Goal: Task Accomplishment & Management: Complete application form

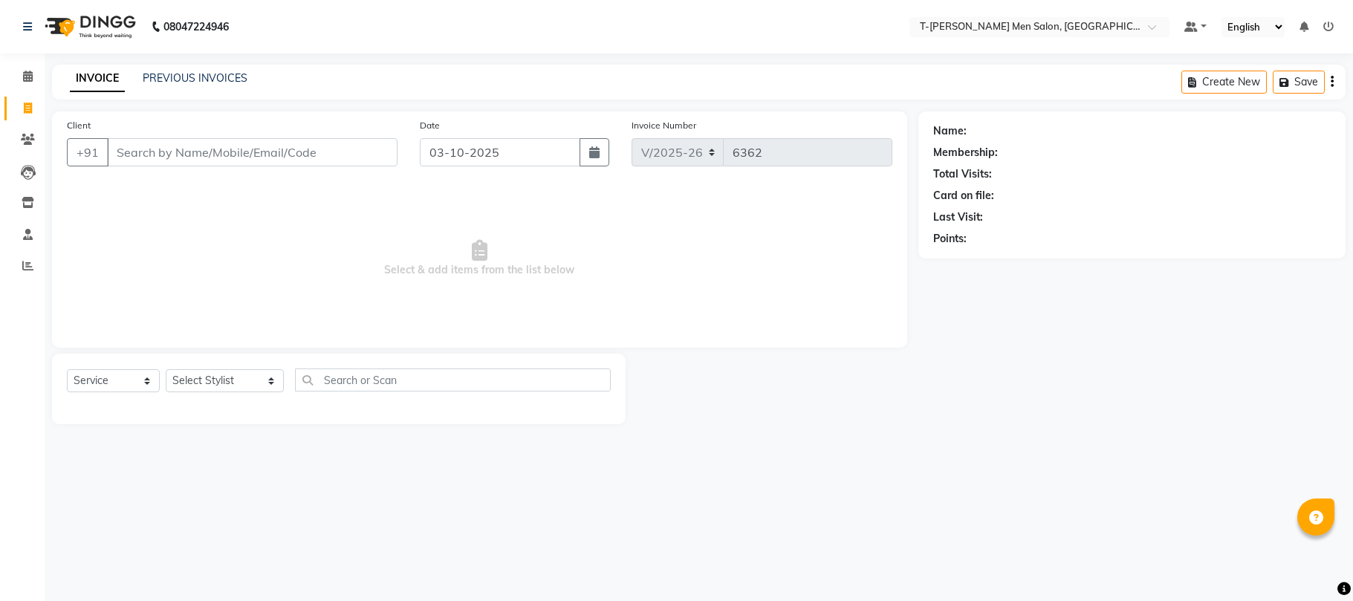
select select "4816"
select select "service"
paste input "8120018907"
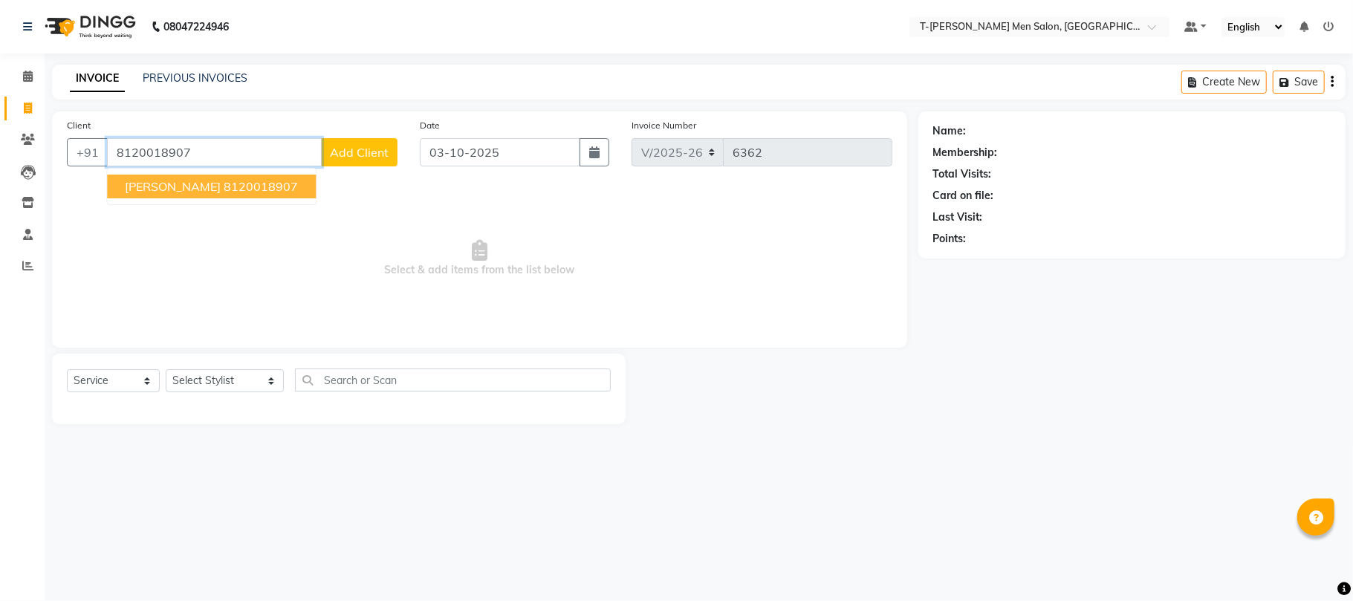
click at [209, 194] on button "Mr. Monu Sharma 8120018907" at bounding box center [211, 187] width 209 height 24
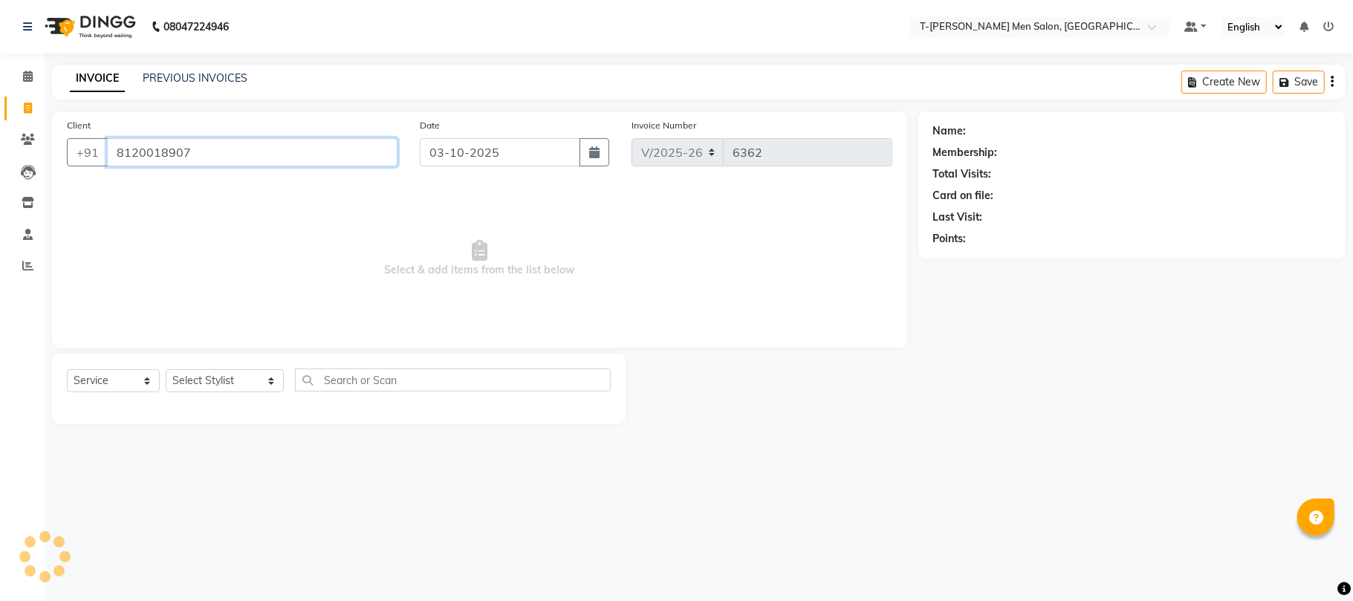
type input "8120018907"
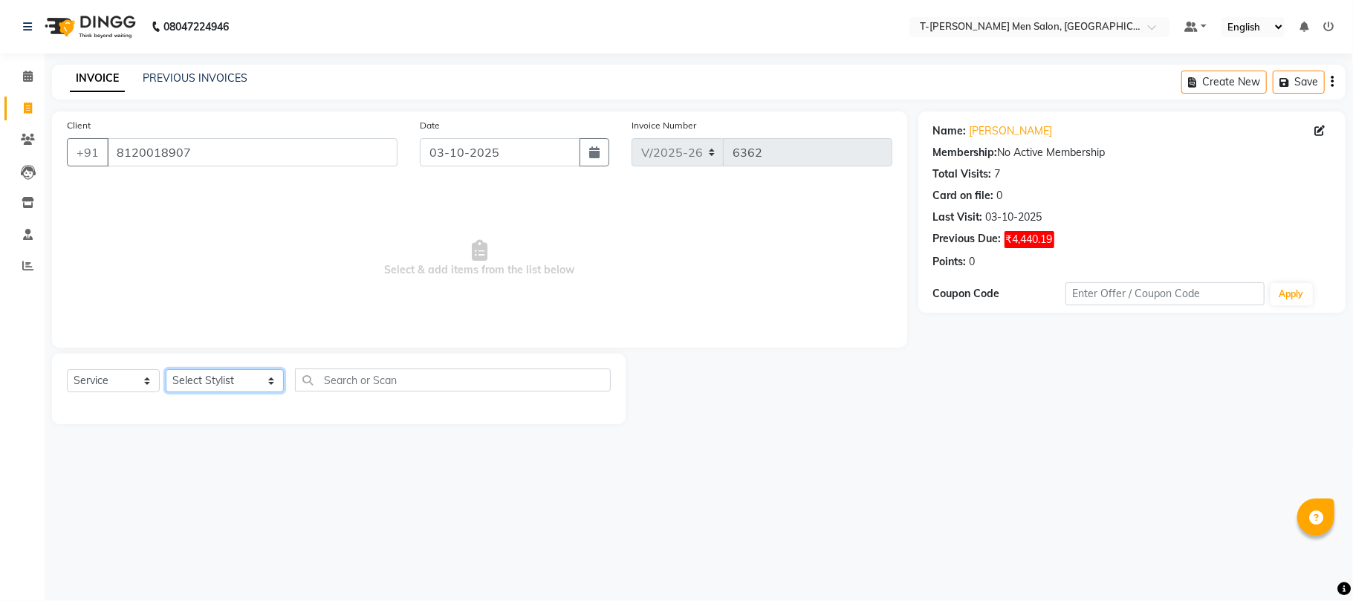
click at [212, 379] on select "Select Stylist Ashok Kumar Gorkh nath (goru) Haneef khan Jaswinder singh (Veeru…" at bounding box center [225, 380] width 118 height 23
select select "29184"
click at [166, 369] on select "Select Stylist Ashok Kumar Gorkh nath (goru) Haneef khan Jaswinder singh (Veeru…" at bounding box center [225, 380] width 118 height 23
click at [123, 385] on select "Select Service Product Membership Package Voucher Prepaid Gift Card" at bounding box center [113, 380] width 93 height 23
select select "product"
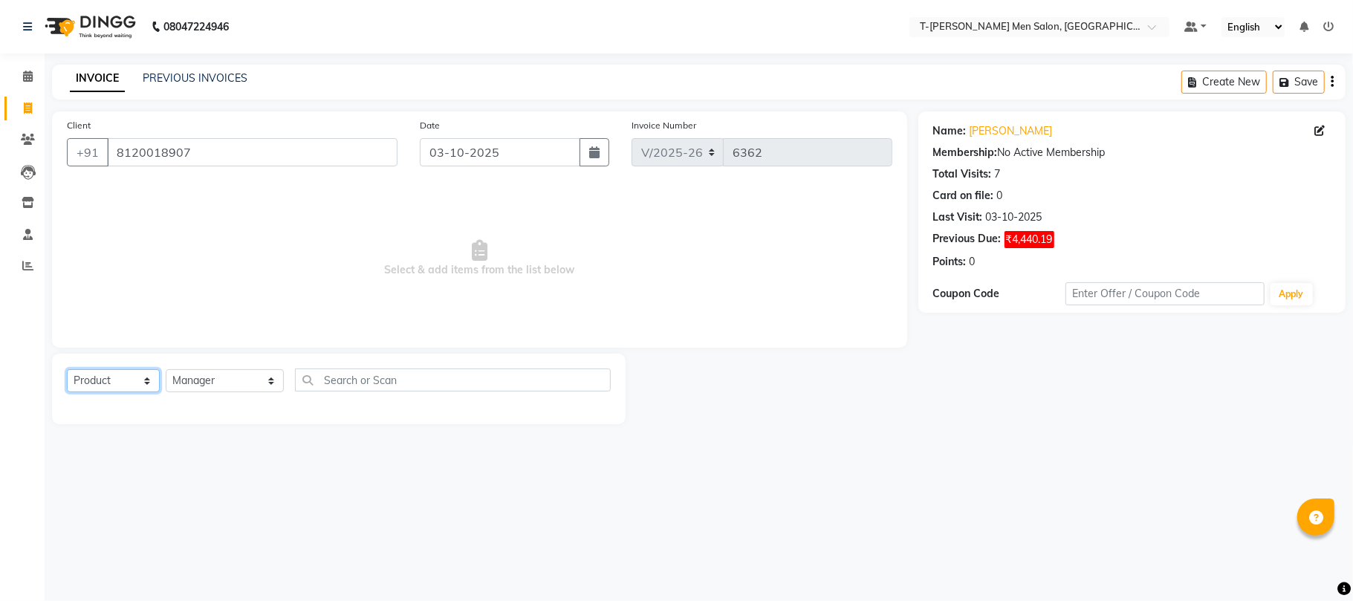
click at [67, 369] on select "Select Service Product Membership Package Voucher Prepaid Gift Card" at bounding box center [113, 380] width 93 height 23
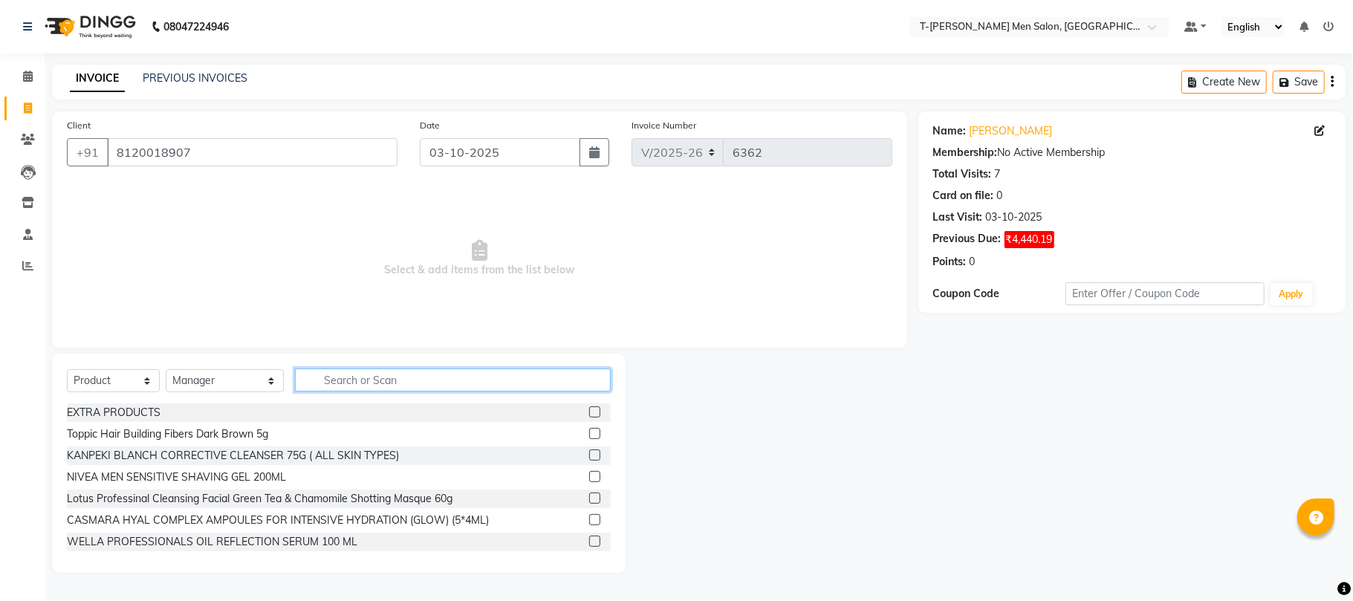
click at [407, 375] on input "text" at bounding box center [453, 380] width 316 height 23
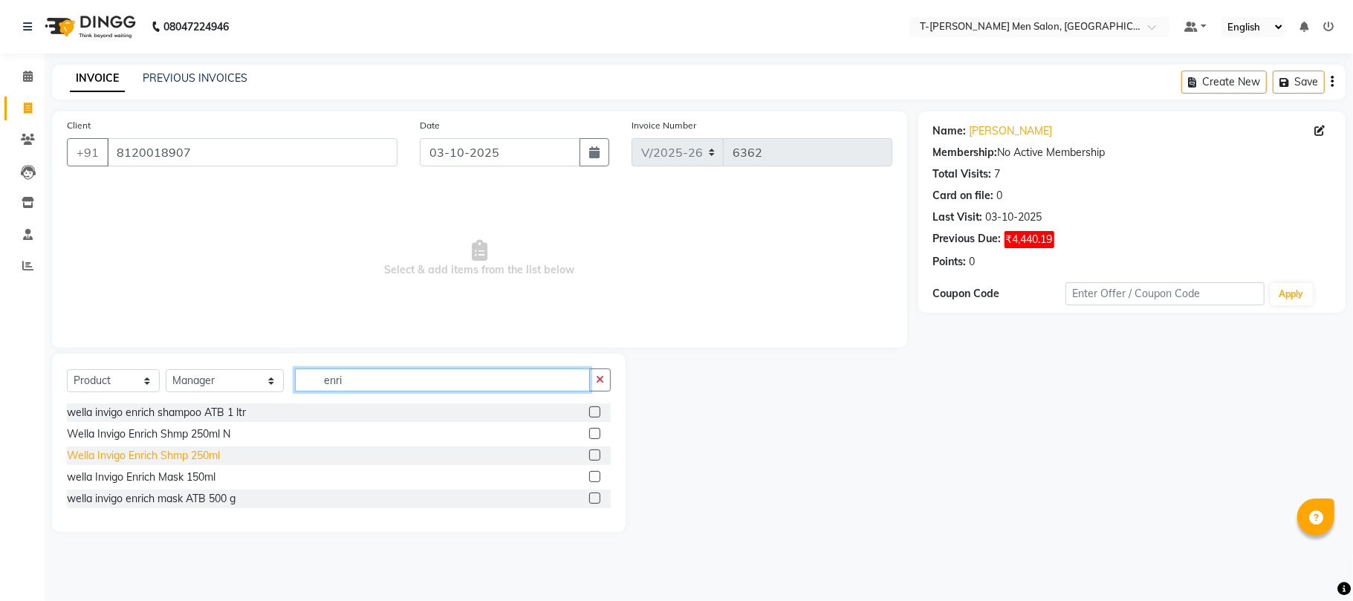
type input "enri"
click at [174, 461] on div "Wella Invigo Enrich Shmp 250ml" at bounding box center [143, 456] width 153 height 16
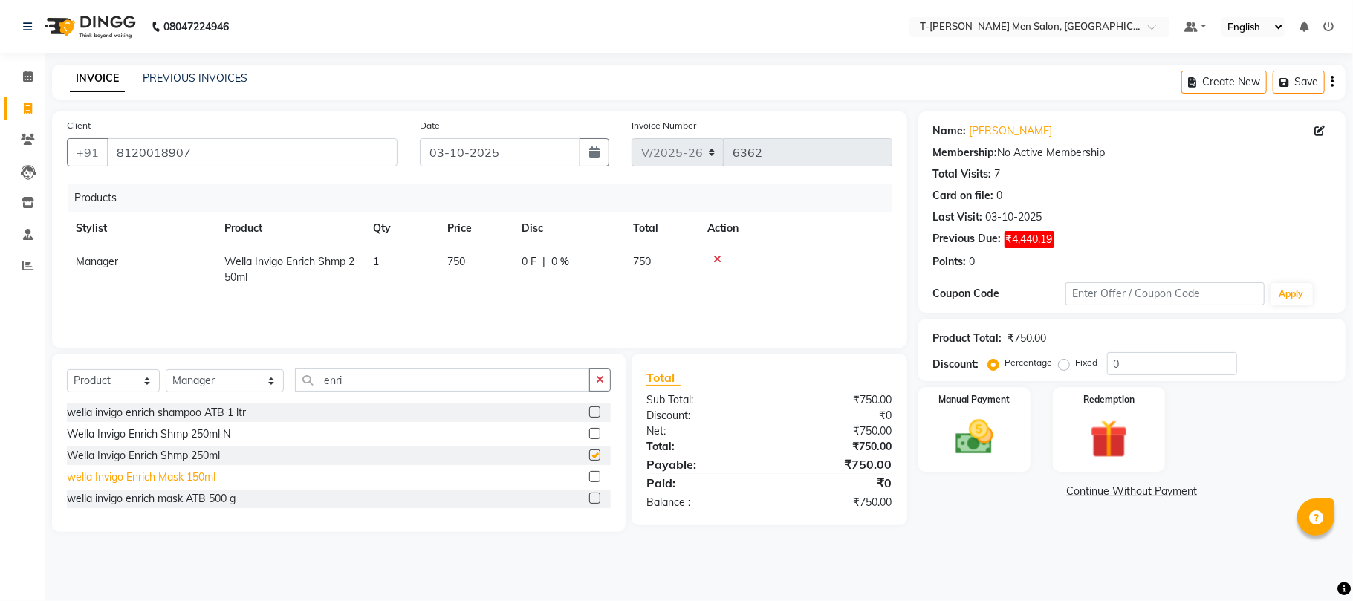
checkbox input "false"
click at [181, 473] on div "wella Invigo Enrich Mask 150ml" at bounding box center [141, 478] width 149 height 16
checkbox input "false"
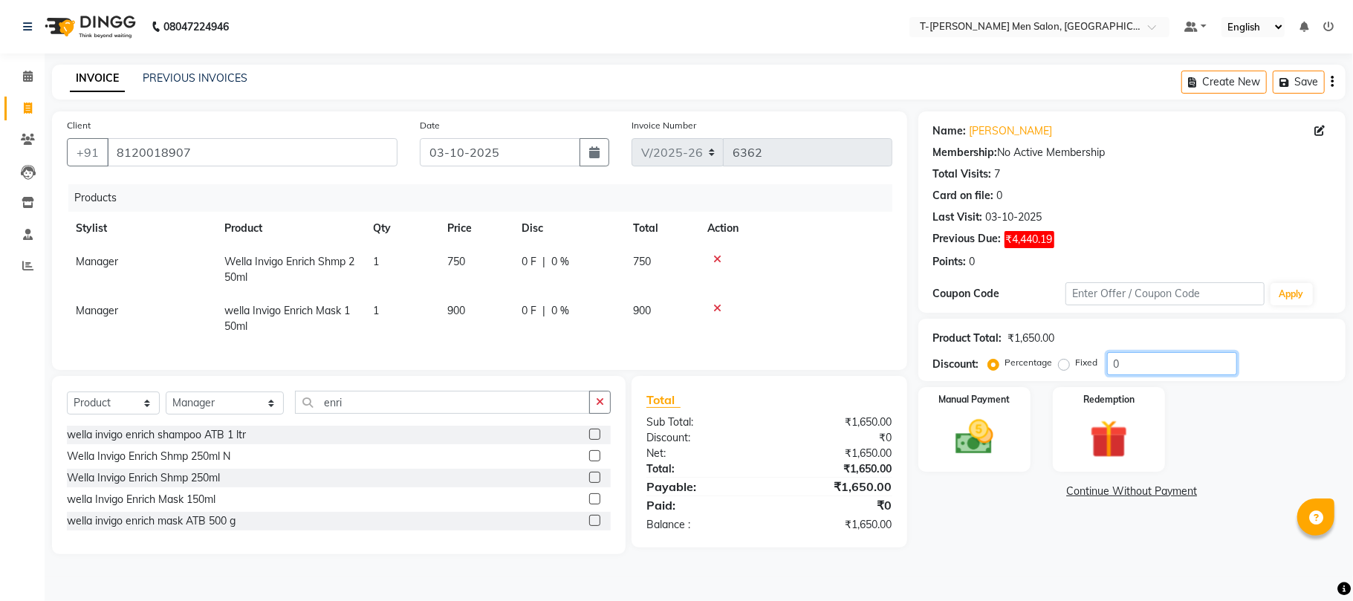
drag, startPoint x: 1153, startPoint y: 358, endPoint x: 753, endPoint y: 369, distance: 400.7
click at [753, 369] on div "Client +91 8120018907 Date 03-10-2025 Invoice Number V/2025 V/2025-26 6362 Prod…" at bounding box center [699, 332] width 1316 height 443
type input "10"
click at [1020, 444] on div "Manual Payment" at bounding box center [974, 430] width 117 height 88
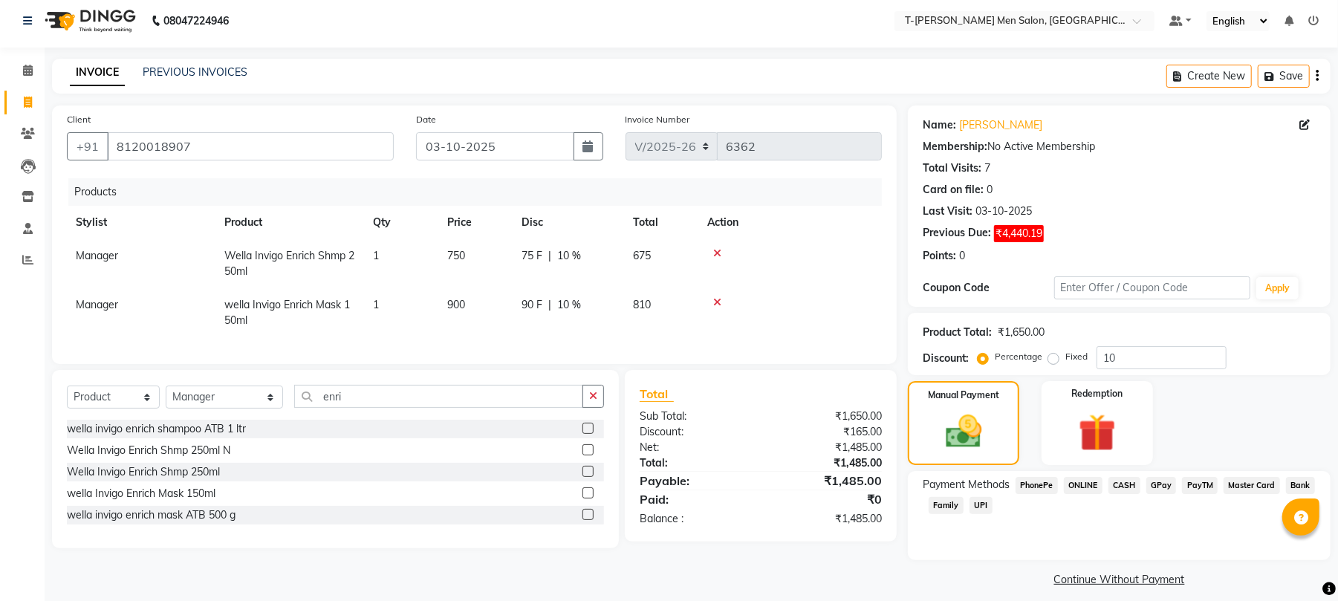
scroll to position [18, 0]
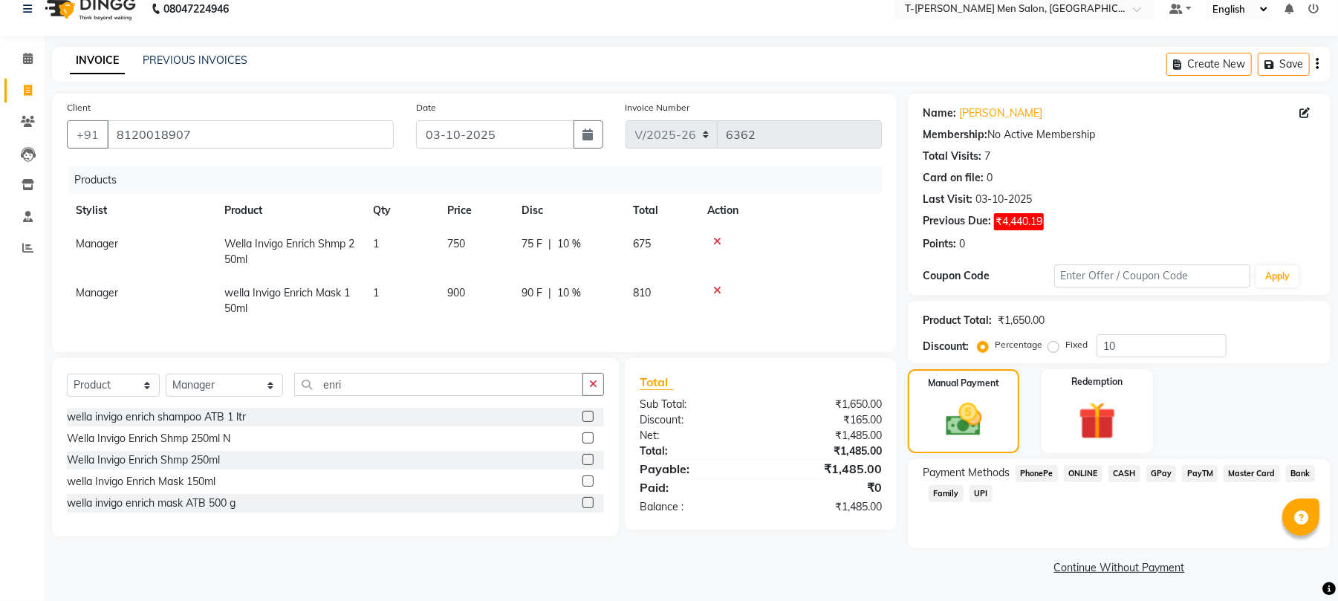
click at [1116, 479] on span "CASH" at bounding box center [1125, 473] width 32 height 17
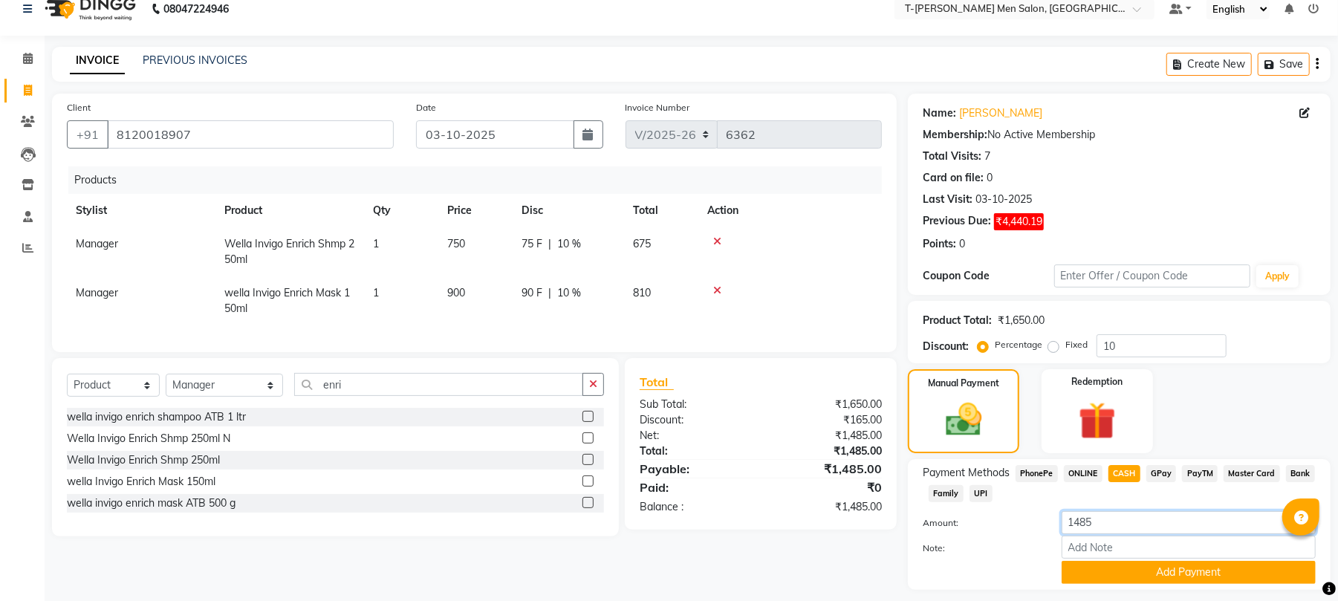
drag, startPoint x: 1130, startPoint y: 517, endPoint x: 803, endPoint y: 536, distance: 328.3
click at [803, 536] on div "Client +91 8120018907 Date 03-10-2025 Invoice Number V/2025 V/2025-26 6362 Prod…" at bounding box center [691, 357] width 1301 height 527
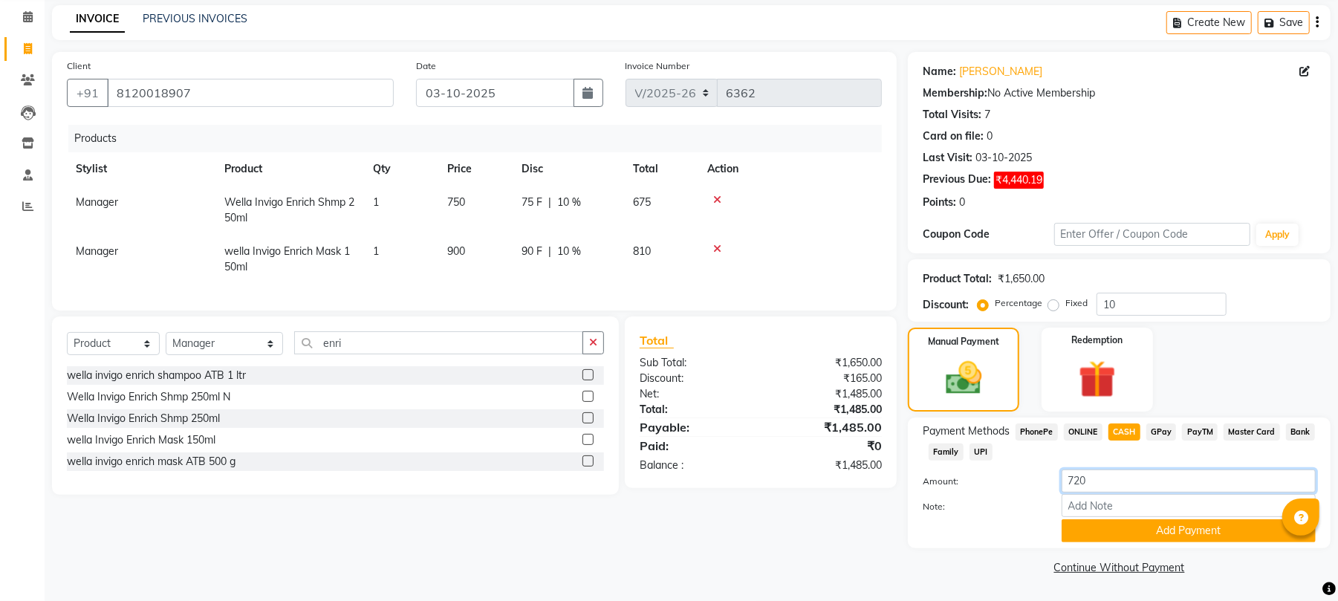
type input "720"
click at [1234, 518] on div "Note:" at bounding box center [1119, 506] width 415 height 25
click at [1246, 535] on button "Add Payment" at bounding box center [1189, 530] width 254 height 23
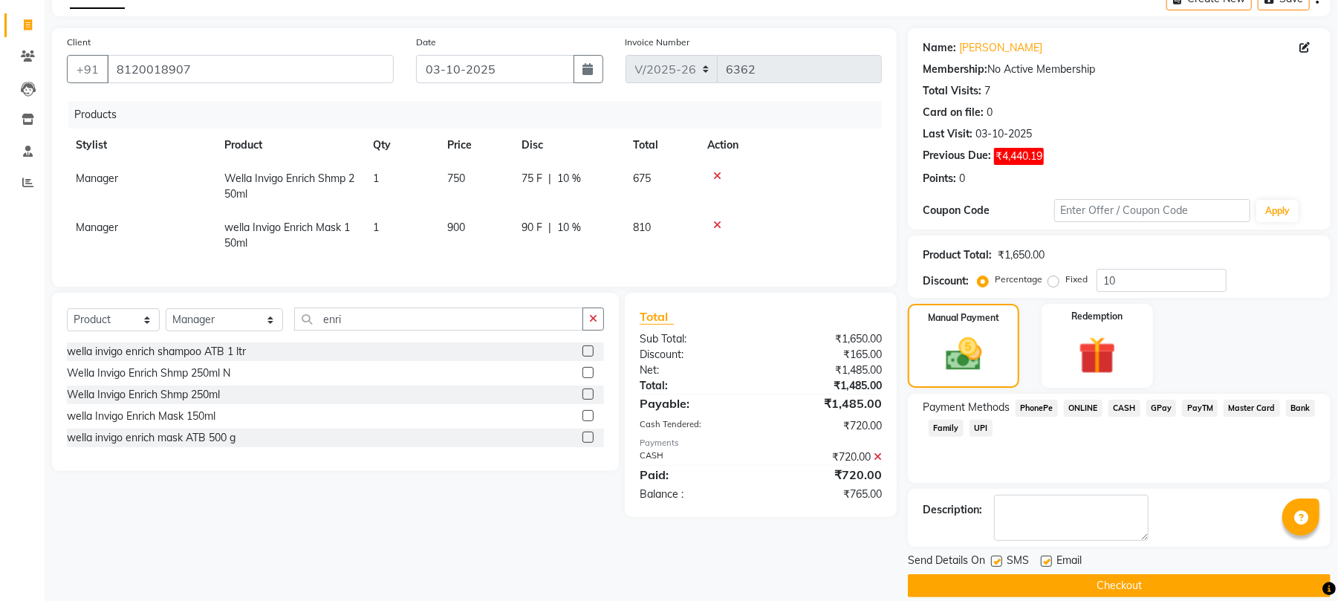
scroll to position [103, 0]
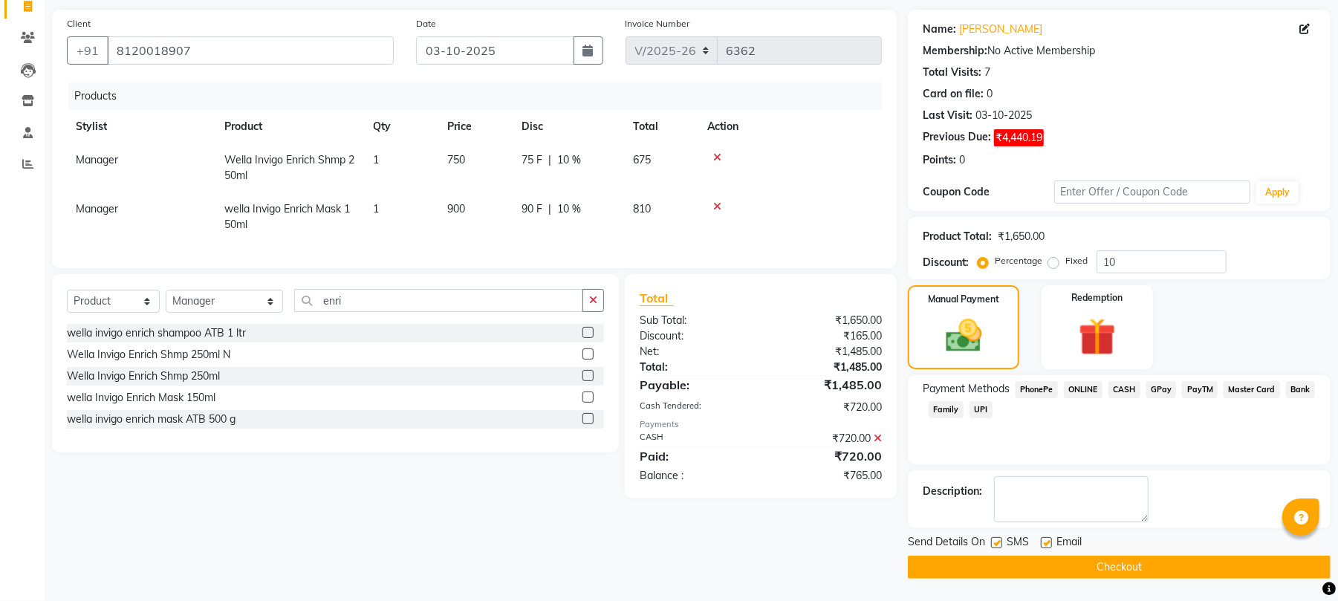
click at [1044, 539] on label at bounding box center [1046, 542] width 11 height 11
click at [1044, 539] on input "checkbox" at bounding box center [1046, 544] width 10 height 10
checkbox input "false"
click at [1050, 569] on button "Checkout" at bounding box center [1119, 567] width 423 height 23
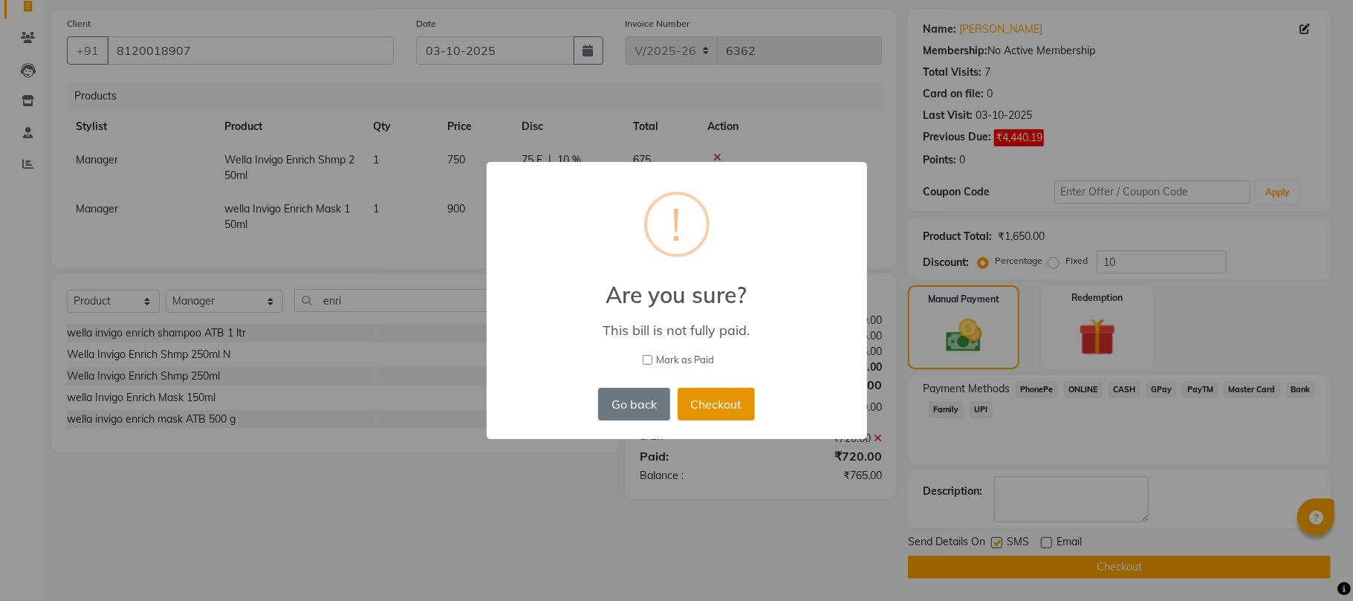
click at [744, 409] on button "Checkout" at bounding box center [716, 404] width 77 height 33
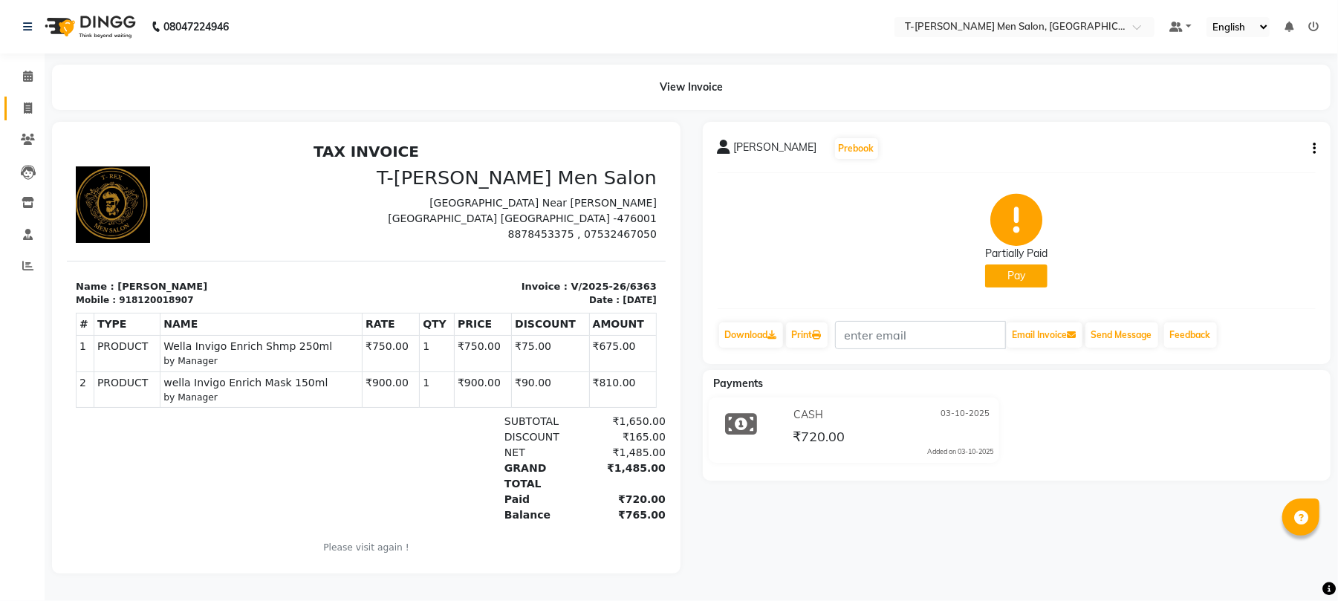
click at [19, 114] on span at bounding box center [28, 108] width 26 height 17
select select "service"
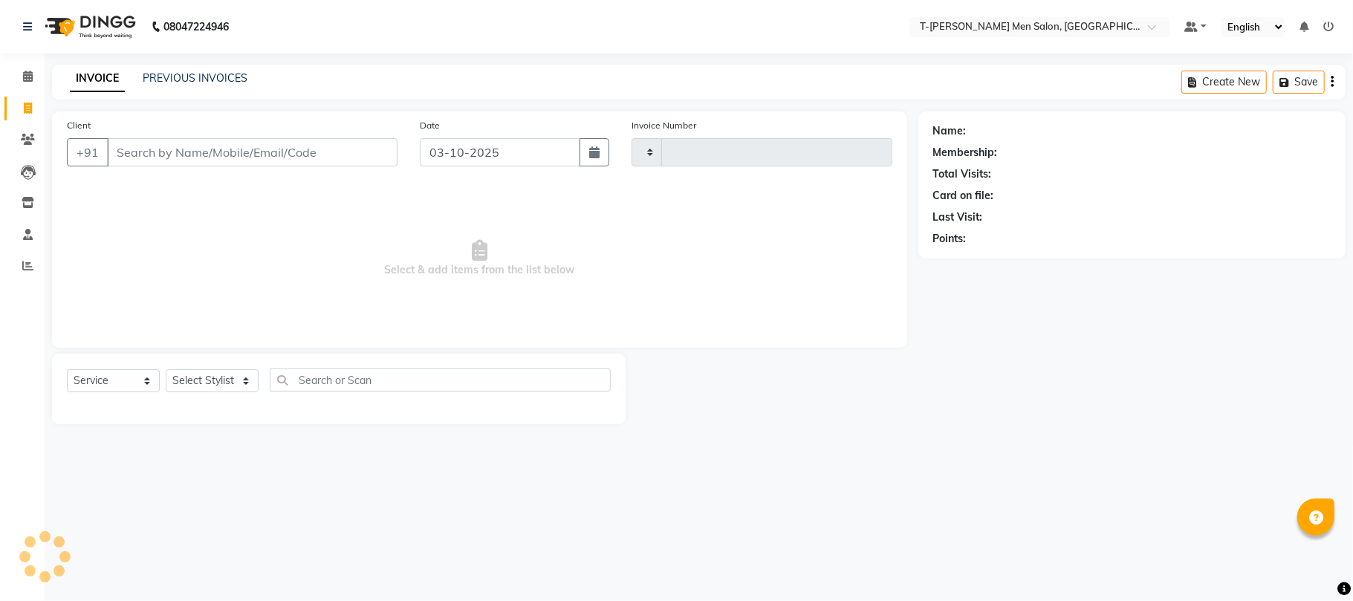
type input "6364"
select select "4816"
click at [223, 83] on link "PREVIOUS INVOICES" at bounding box center [195, 77] width 105 height 13
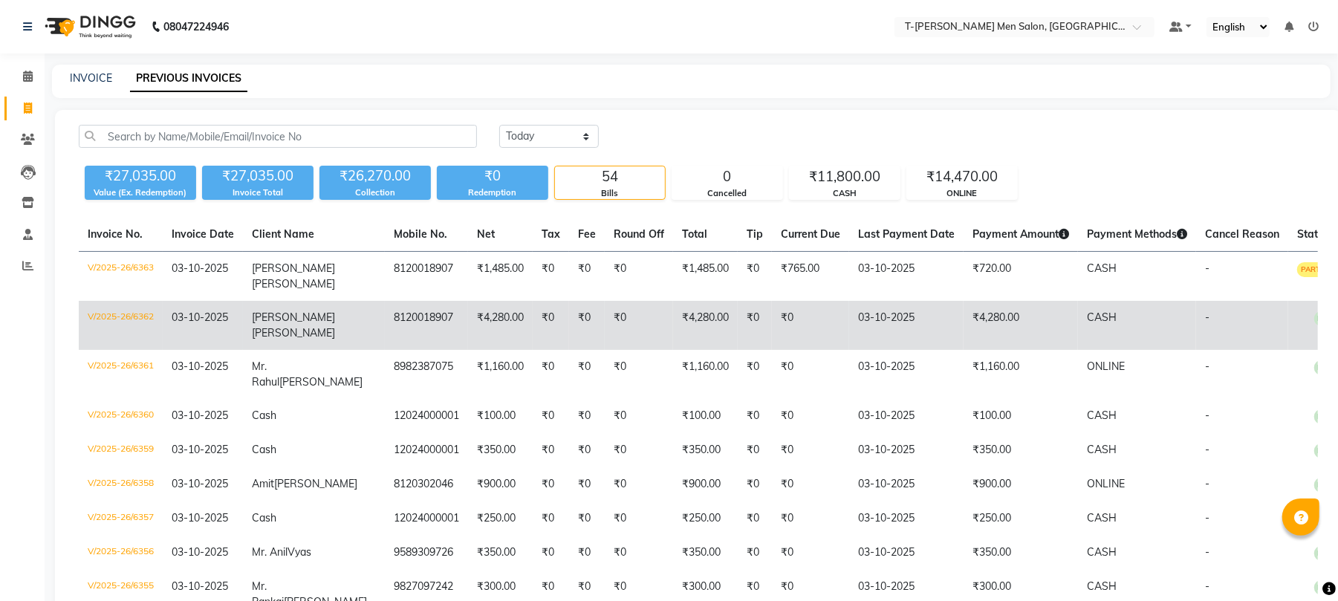
click at [849, 317] on td "03-10-2025" at bounding box center [906, 325] width 114 height 49
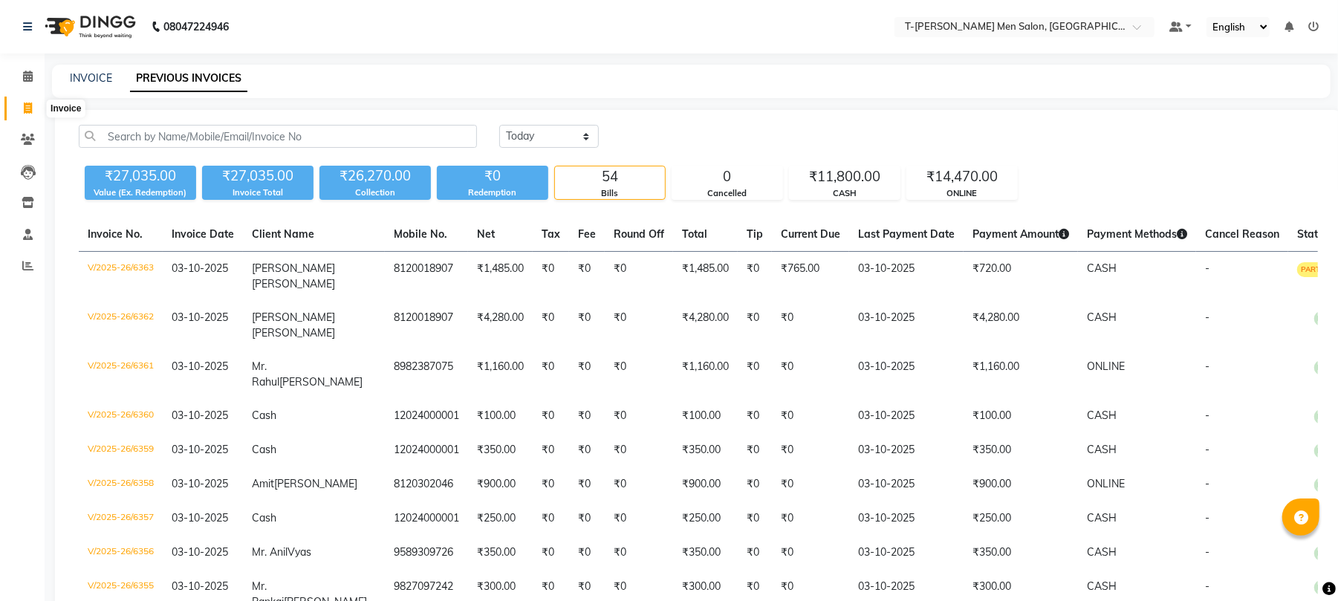
click at [25, 101] on span at bounding box center [28, 108] width 26 height 17
select select "4816"
select select "service"
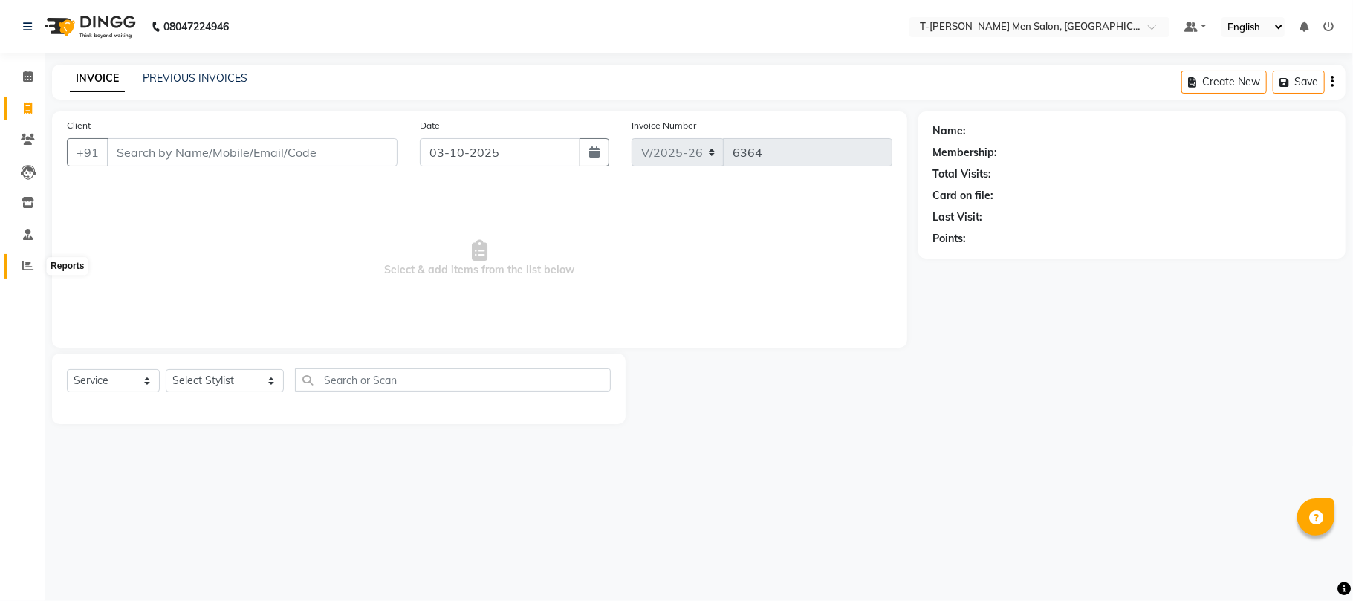
click at [30, 266] on icon at bounding box center [27, 265] width 11 height 11
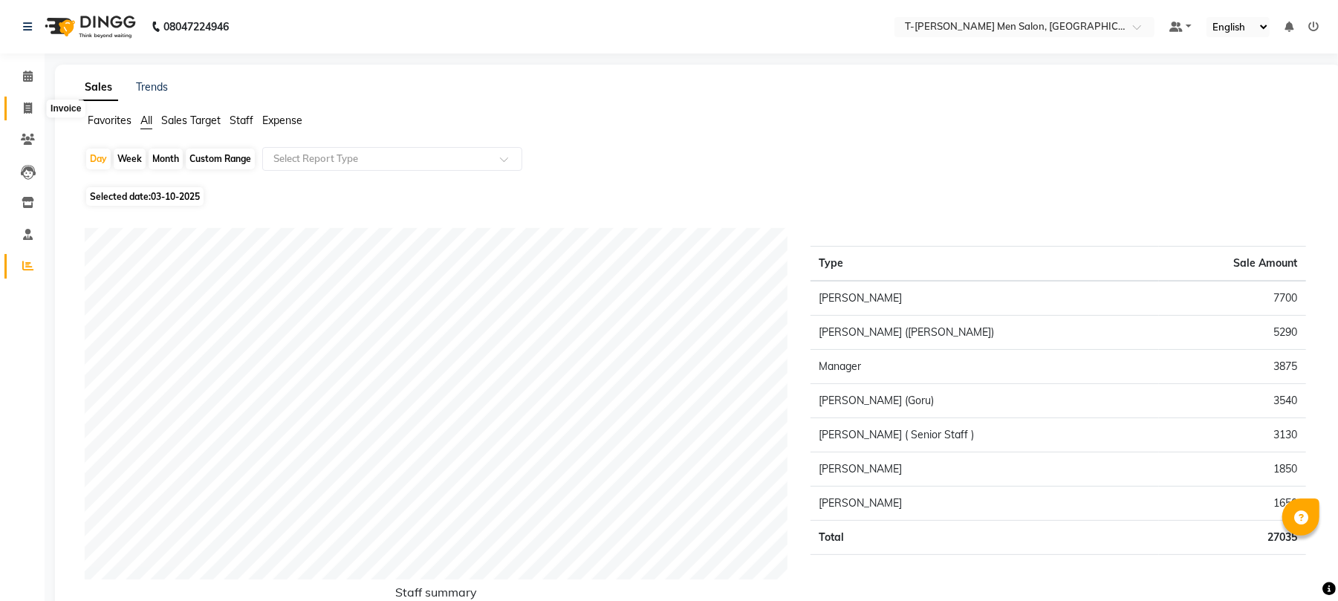
click at [24, 107] on icon at bounding box center [28, 108] width 8 height 11
select select "service"
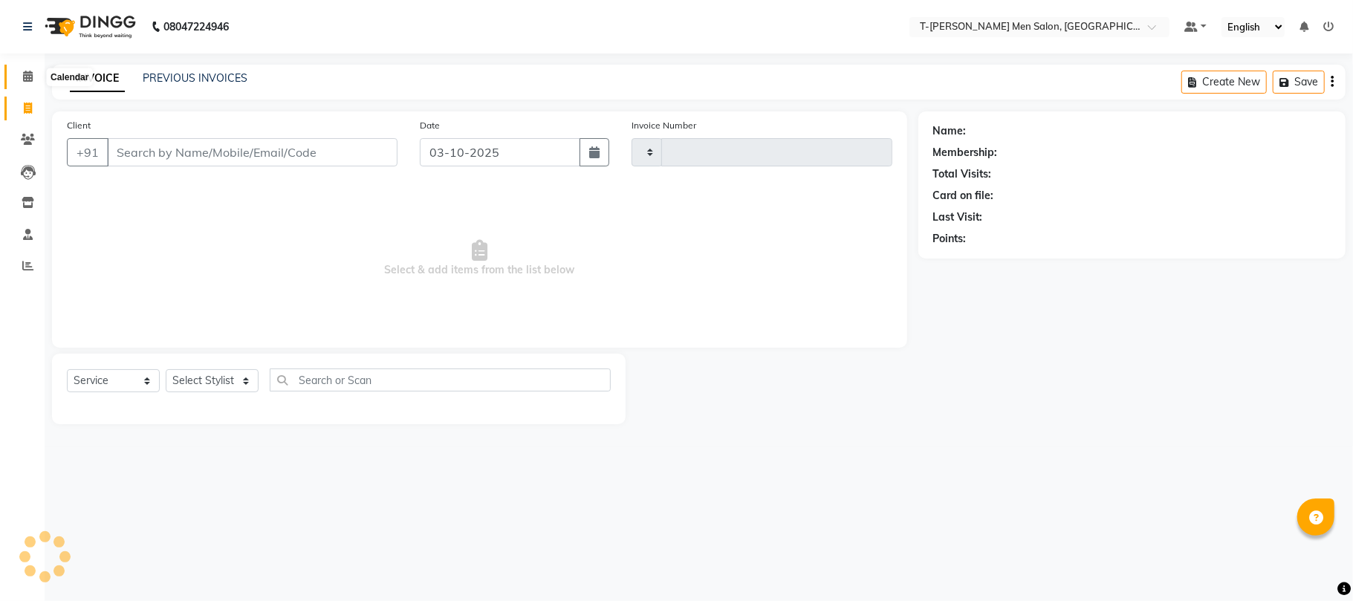
type input "6364"
click at [27, 76] on icon at bounding box center [28, 76] width 10 height 11
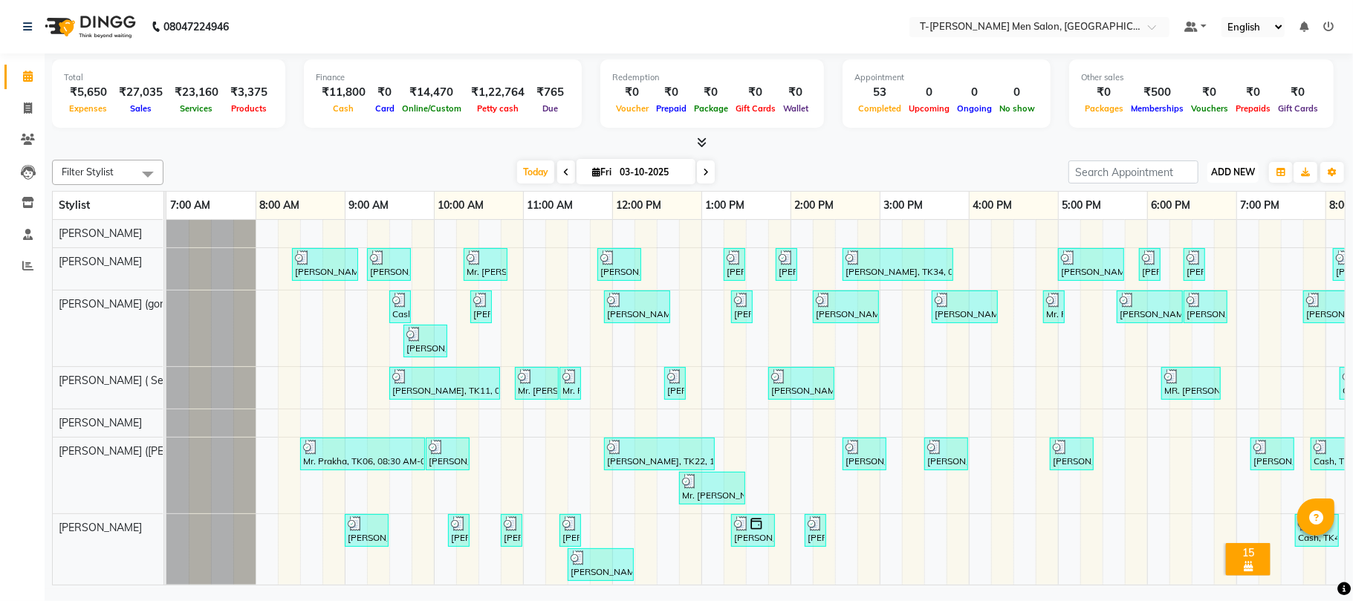
click at [1231, 177] on span "ADD NEW" at bounding box center [1233, 171] width 44 height 11
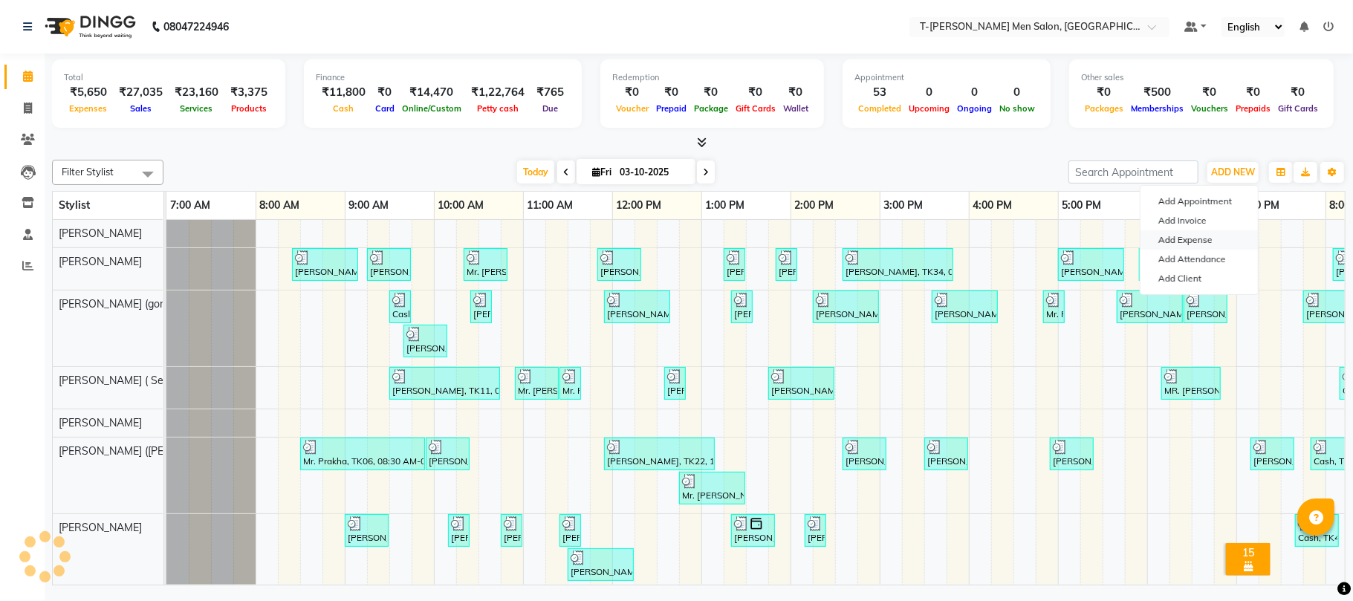
click at [1184, 244] on link "Add Expense" at bounding box center [1199, 239] width 117 height 19
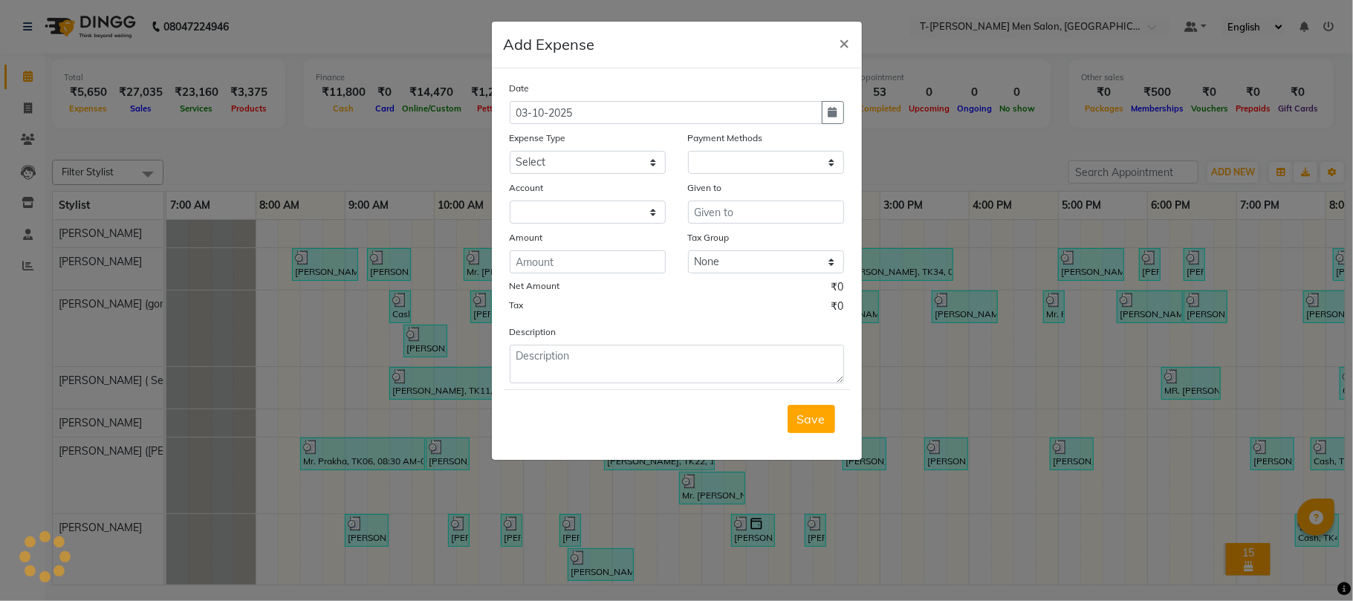
select select "1"
select select "3663"
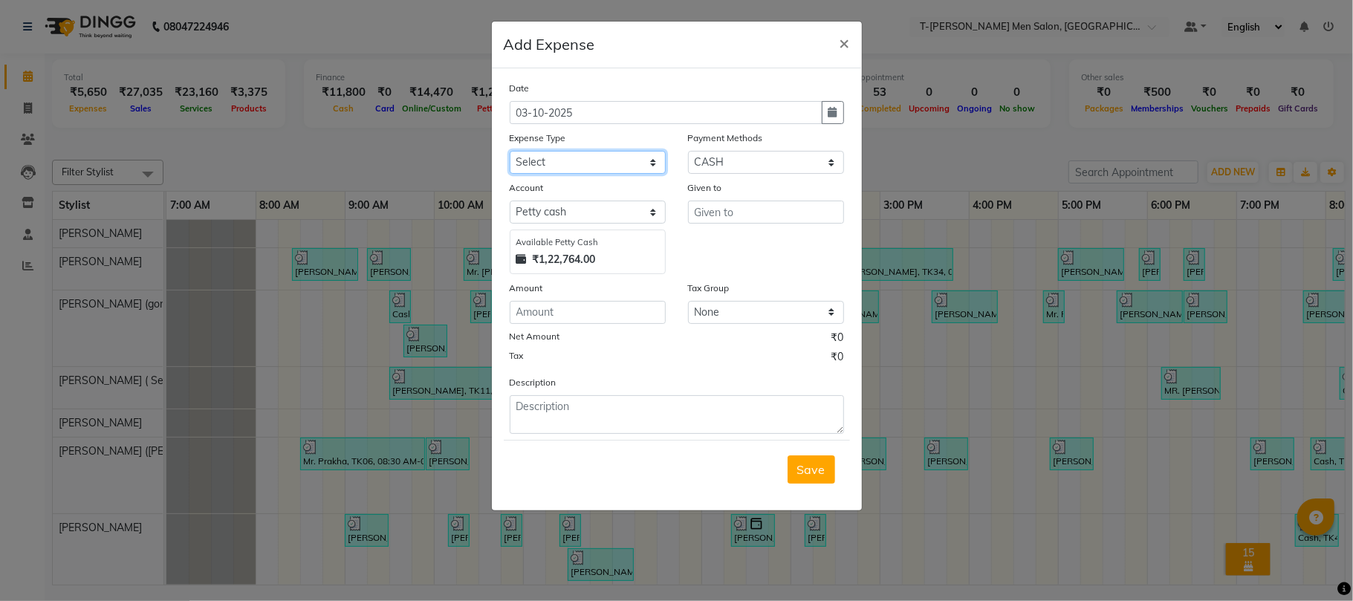
click at [614, 166] on select "Select Advance Salary Bank charges Bank Loan Intrest Recovery Car maintenance C…" at bounding box center [588, 162] width 156 height 23
select select "12220"
click at [510, 151] on select "Select Advance Salary Bank charges Bank Loan Intrest Recovery Car maintenance C…" at bounding box center [588, 162] width 156 height 23
click at [768, 209] on input "text" at bounding box center [766, 212] width 156 height 23
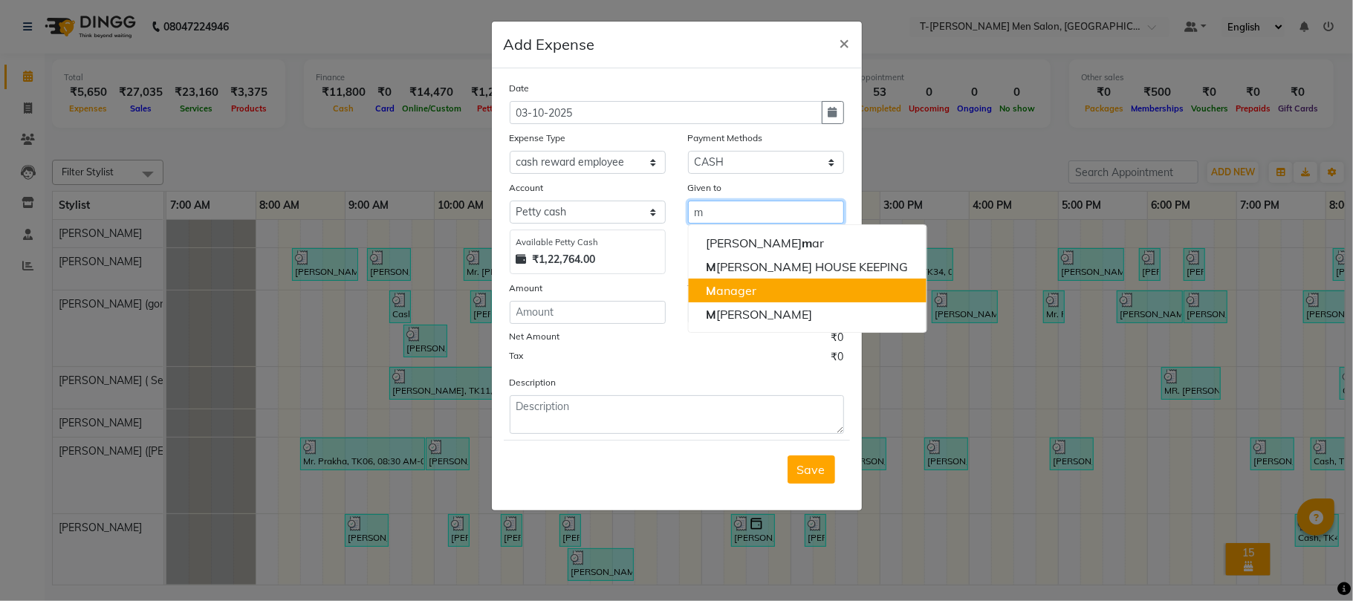
click at [741, 287] on ngb-highlight "M anager" at bounding box center [731, 290] width 51 height 15
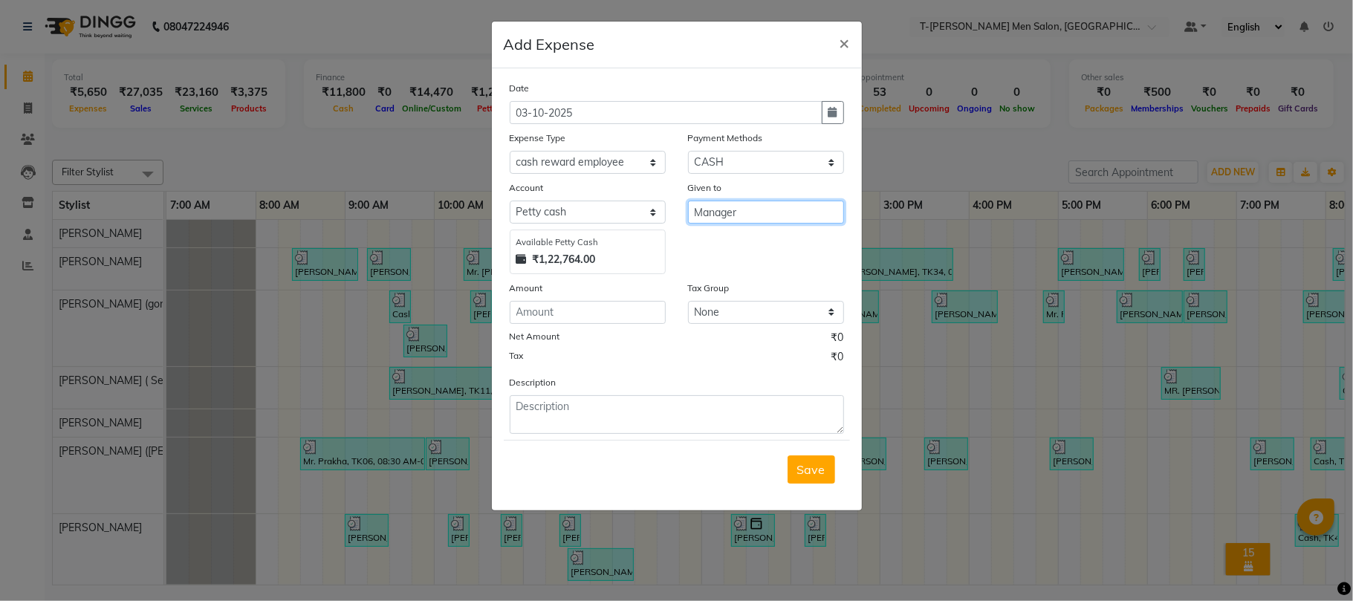
type input "Manager"
click at [574, 314] on input "number" at bounding box center [588, 312] width 156 height 23
type input "100"
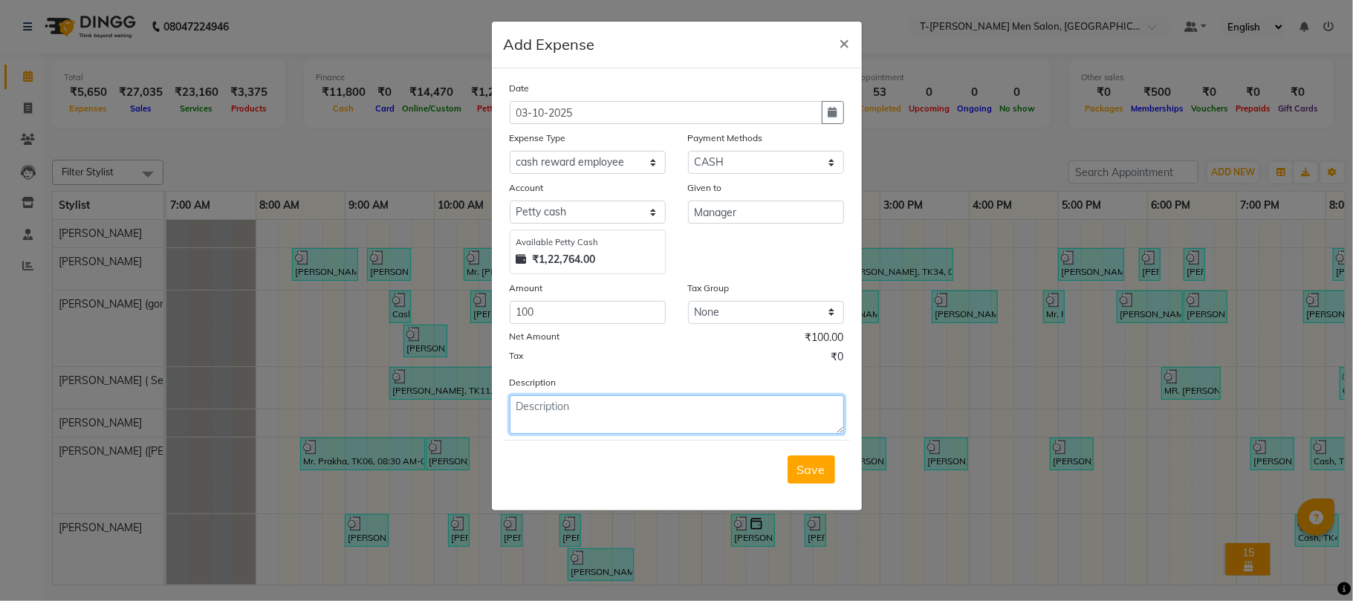
click at [650, 409] on textarea at bounding box center [677, 414] width 334 height 39
type textarea "Karan 5k"
drag, startPoint x: 813, startPoint y: 468, endPoint x: 801, endPoint y: 468, distance: 11.9
click at [810, 468] on span "Save" at bounding box center [811, 469] width 28 height 15
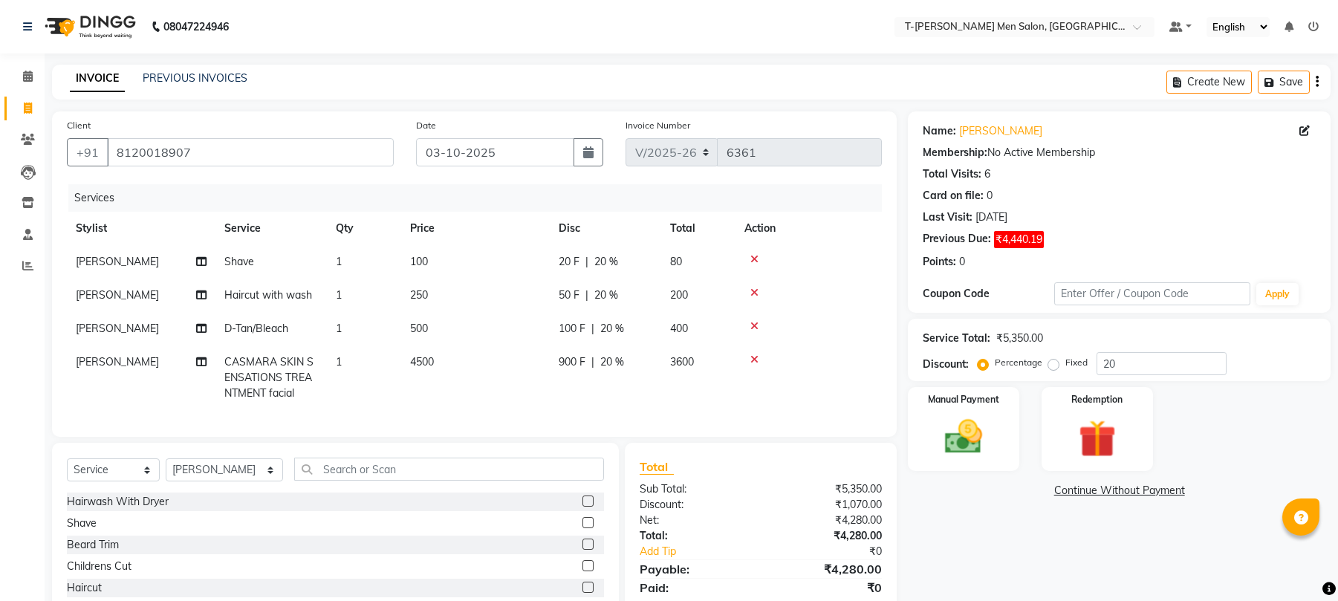
select select "4816"
select select "service"
select select "29178"
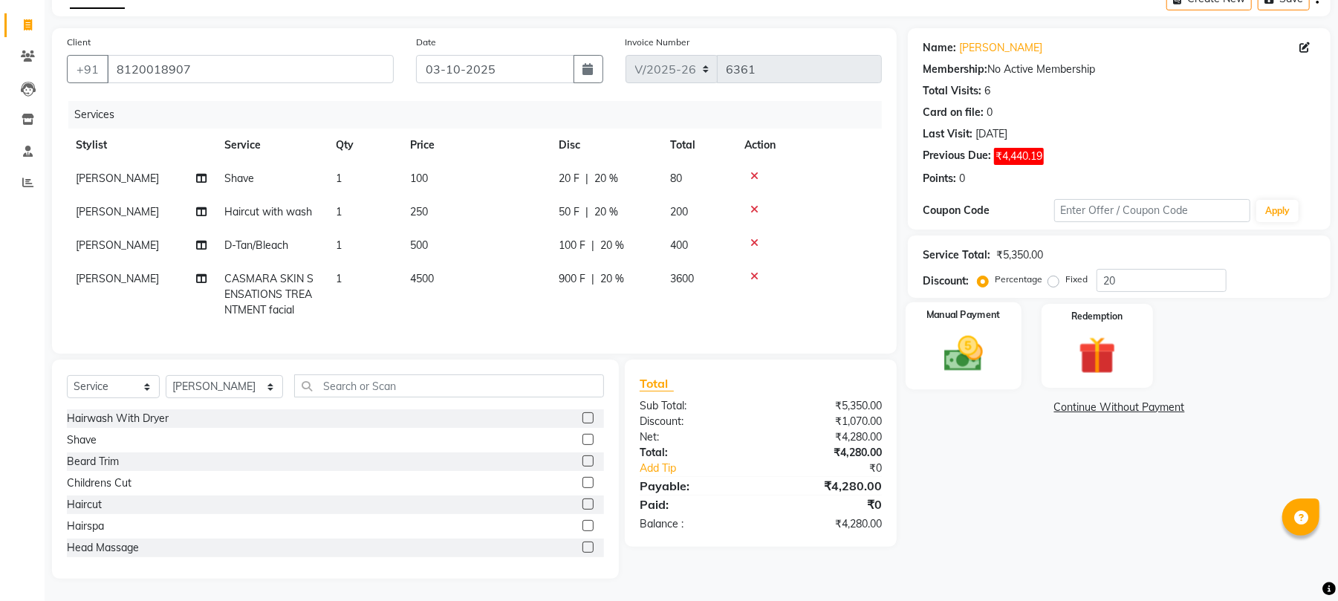
click at [987, 308] on div "Manual Payment" at bounding box center [964, 345] width 116 height 87
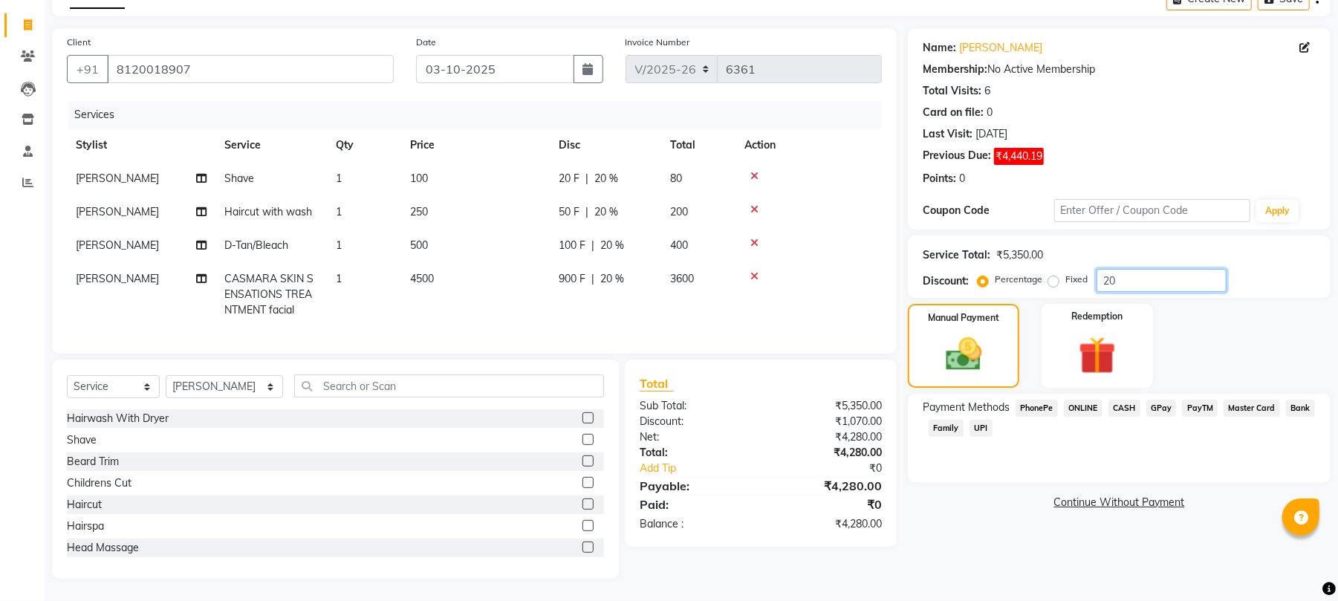
drag, startPoint x: 1127, startPoint y: 269, endPoint x: 1000, endPoint y: 288, distance: 127.8
click at [1008, 282] on div "Service Total: ₹5,350.00 Discount: Percentage Fixed 20" at bounding box center [1119, 267] width 423 height 62
type input "1"
type input "20"
click at [1252, 62] on div "Membership: No Active Membership" at bounding box center [1119, 70] width 393 height 16
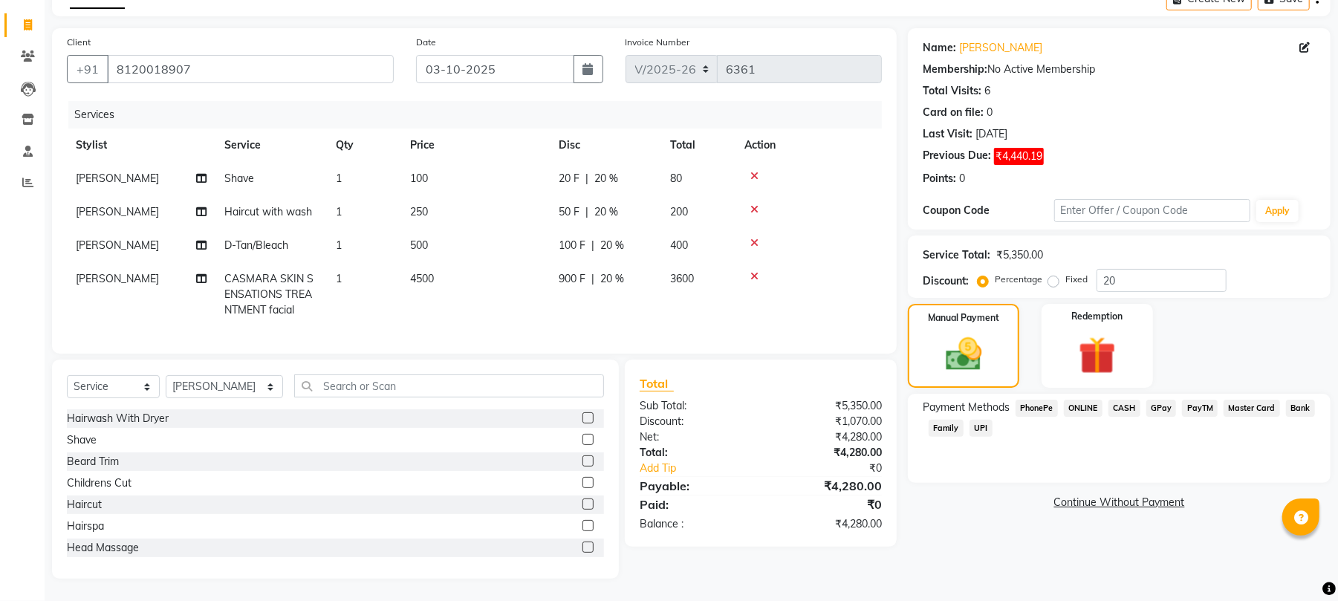
click at [1136, 400] on span "CASH" at bounding box center [1125, 408] width 32 height 17
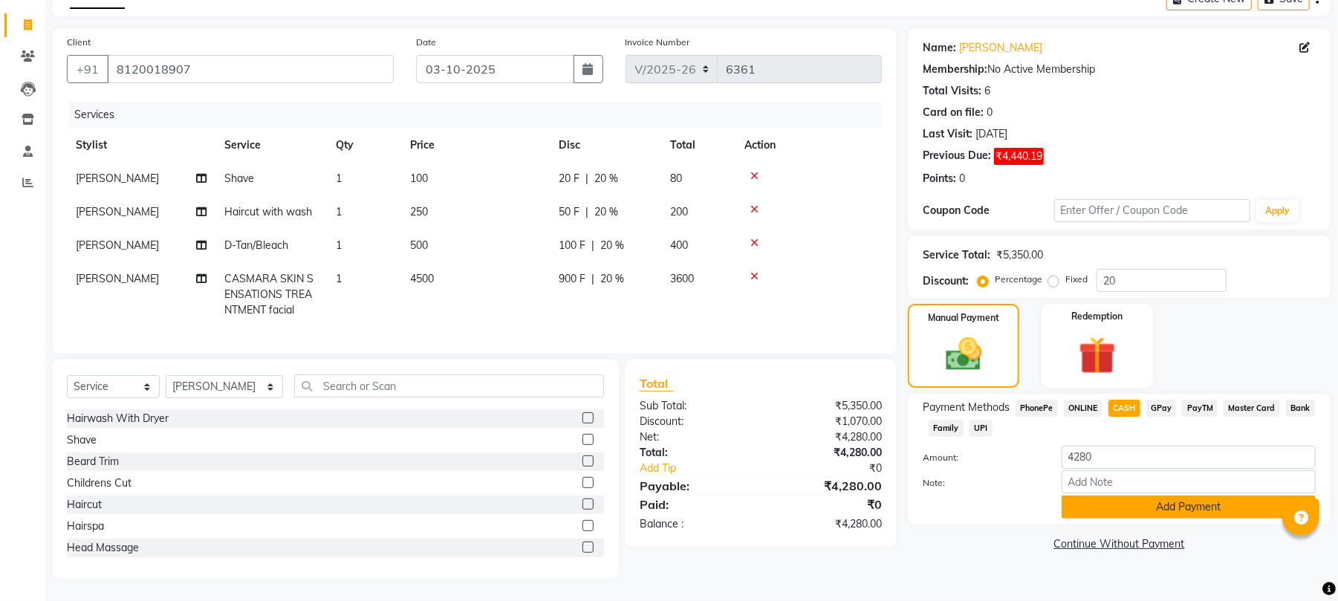
click at [1144, 496] on button "Add Payment" at bounding box center [1189, 507] width 254 height 23
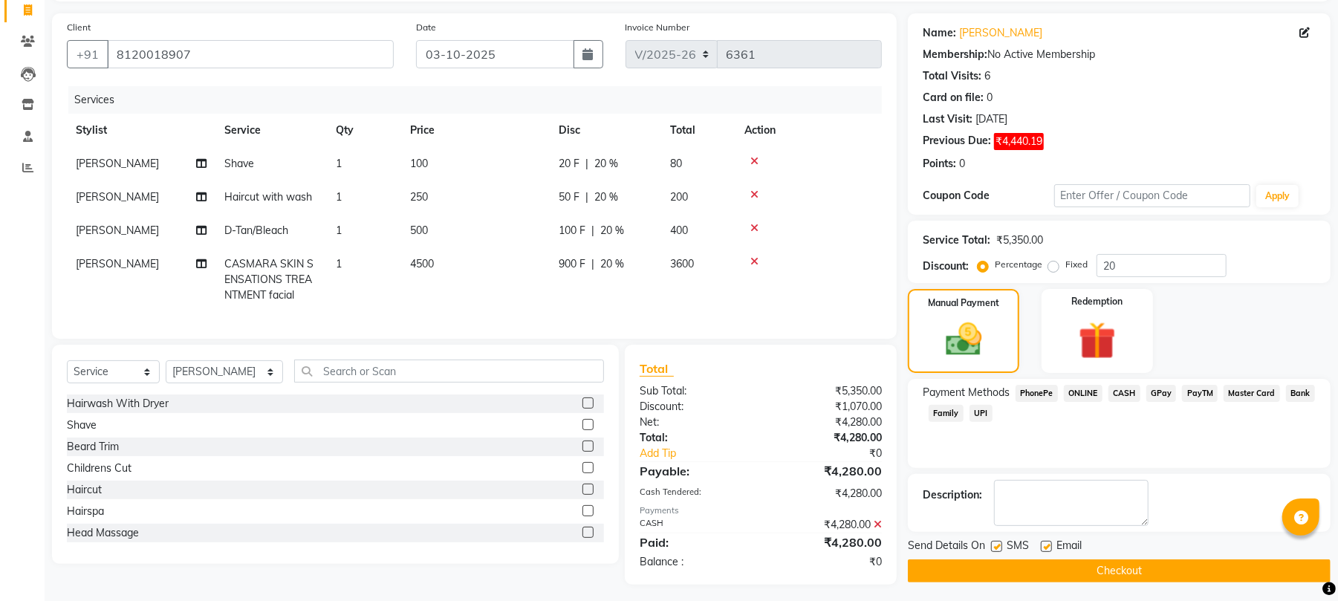
click at [1046, 545] on label at bounding box center [1046, 546] width 11 height 11
click at [1046, 545] on input "checkbox" at bounding box center [1046, 548] width 10 height 10
checkbox input "false"
click at [1008, 572] on button "Checkout" at bounding box center [1119, 571] width 423 height 23
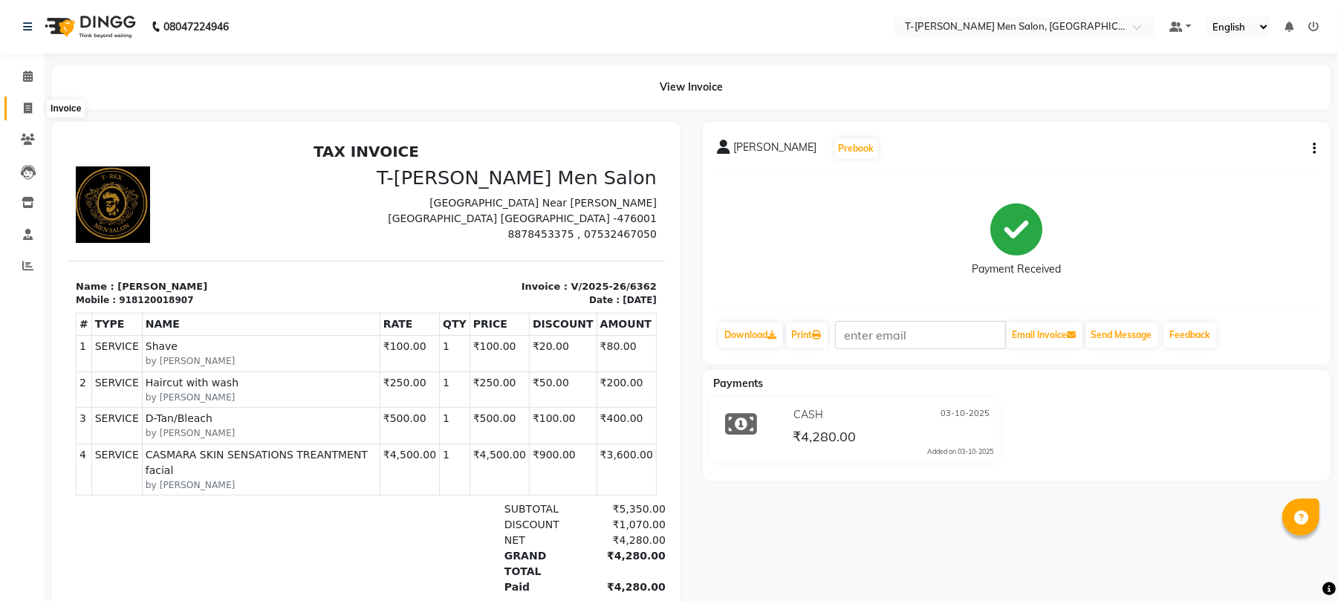
click at [22, 105] on span at bounding box center [28, 108] width 26 height 17
select select "service"
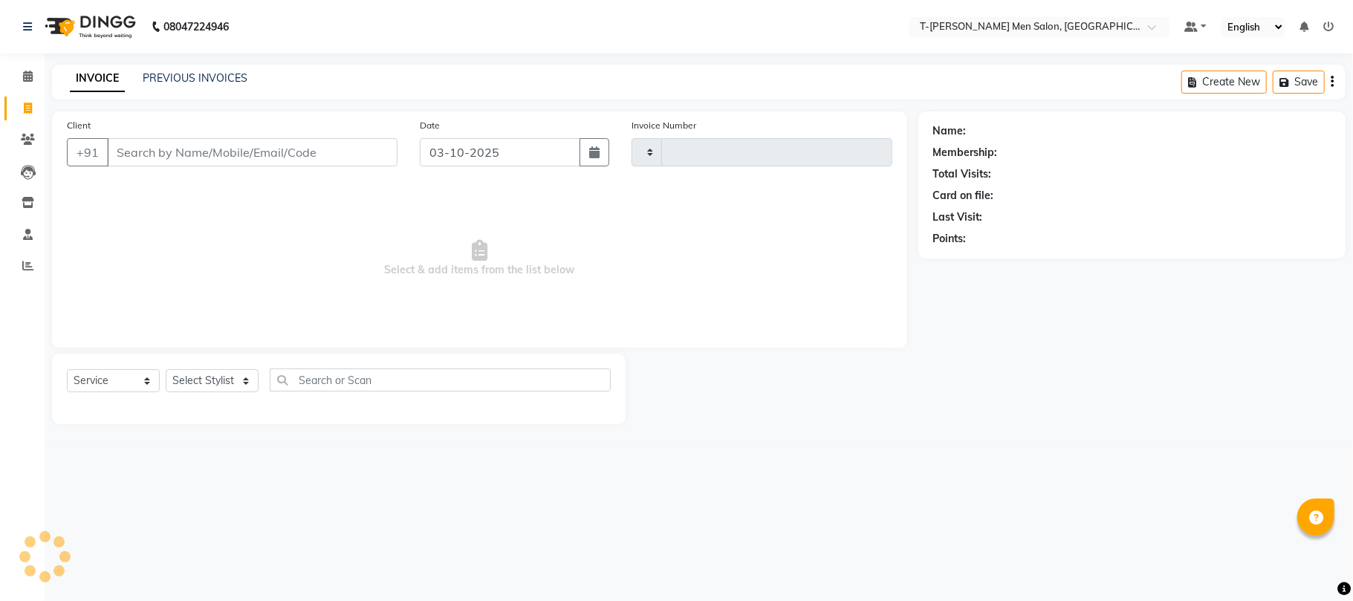
type input "6364"
select select "4816"
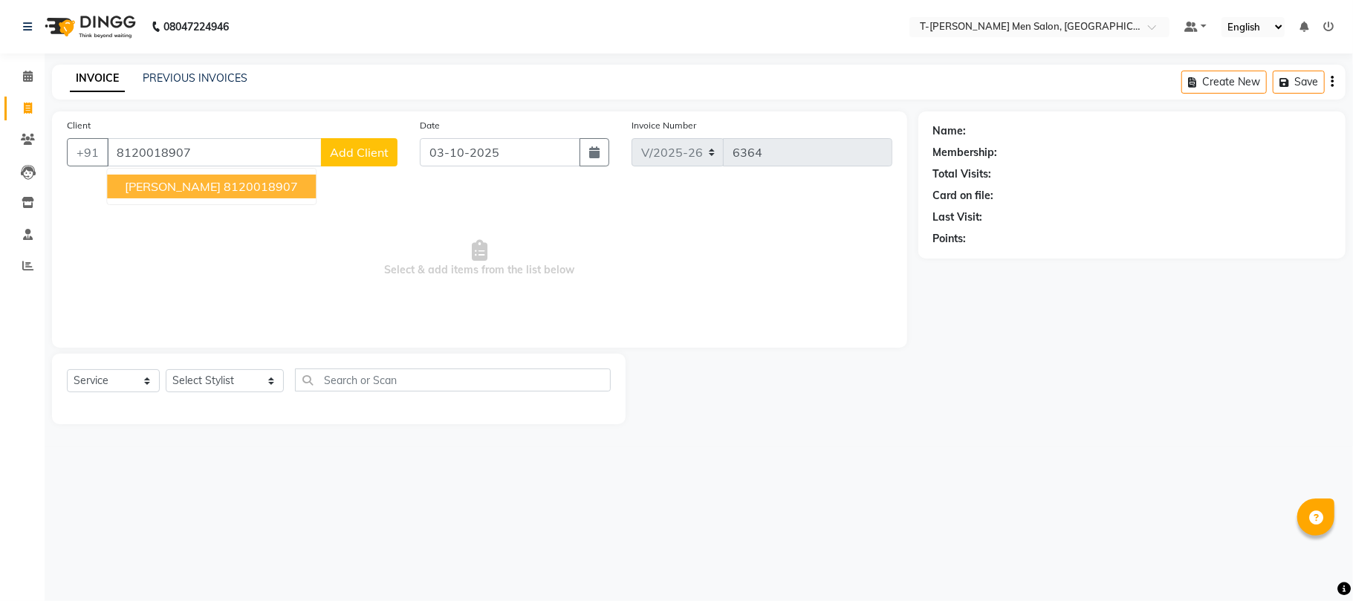
click at [236, 187] on ngb-highlight "8120018907" at bounding box center [261, 186] width 74 height 15
type input "8120018907"
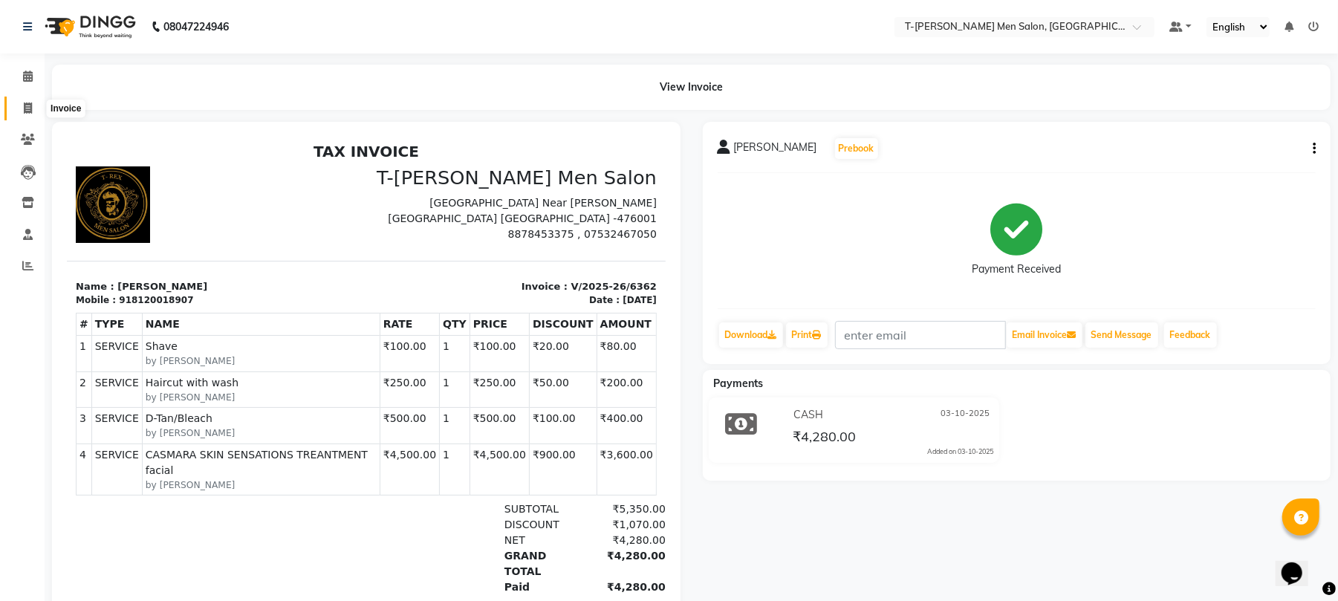
click at [31, 110] on icon at bounding box center [28, 108] width 8 height 11
select select "service"
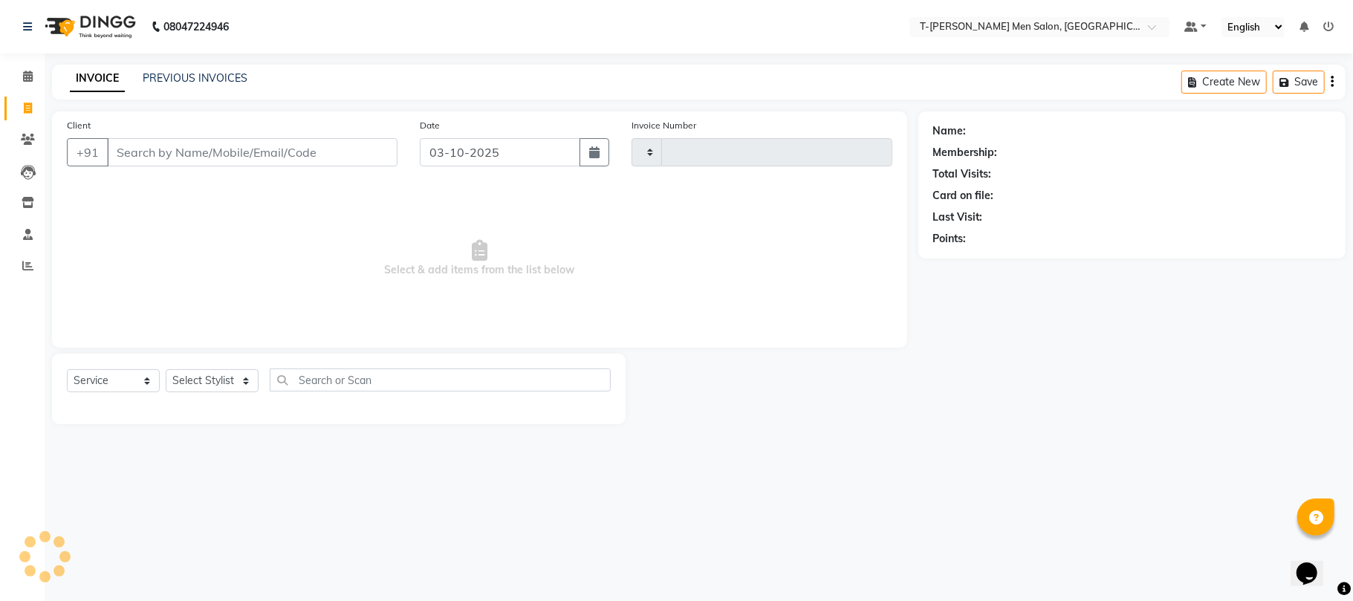
type input "6364"
select select "4816"
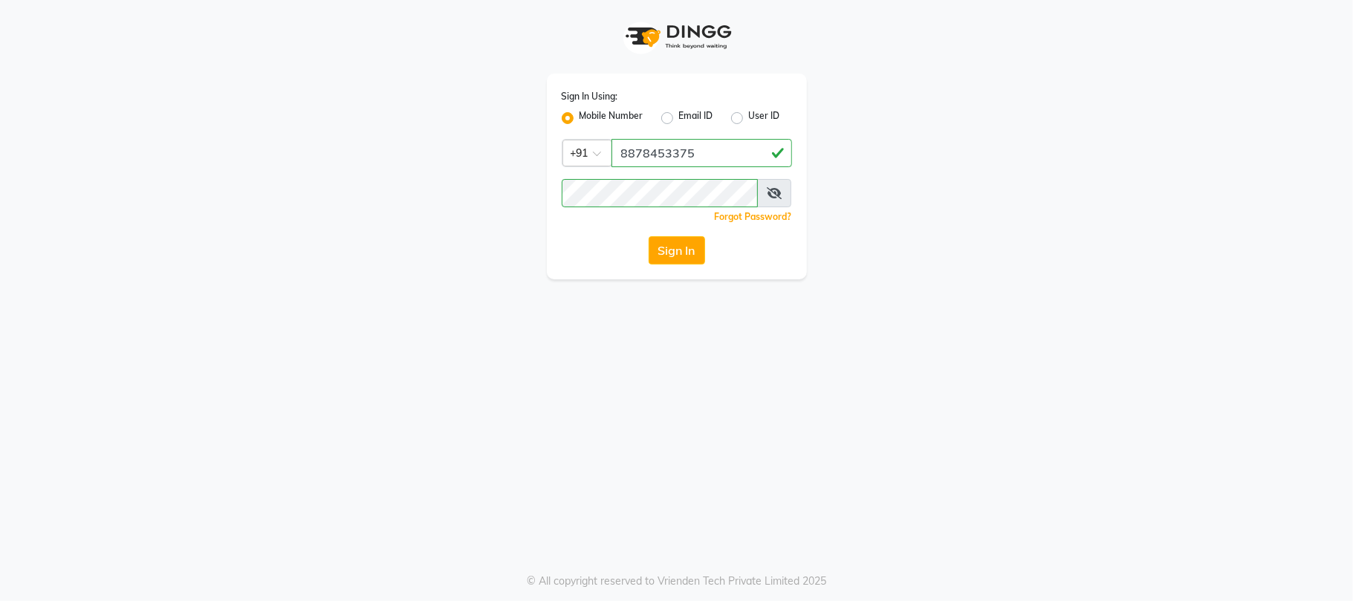
click at [687, 250] on button "Sign In" at bounding box center [677, 250] width 56 height 28
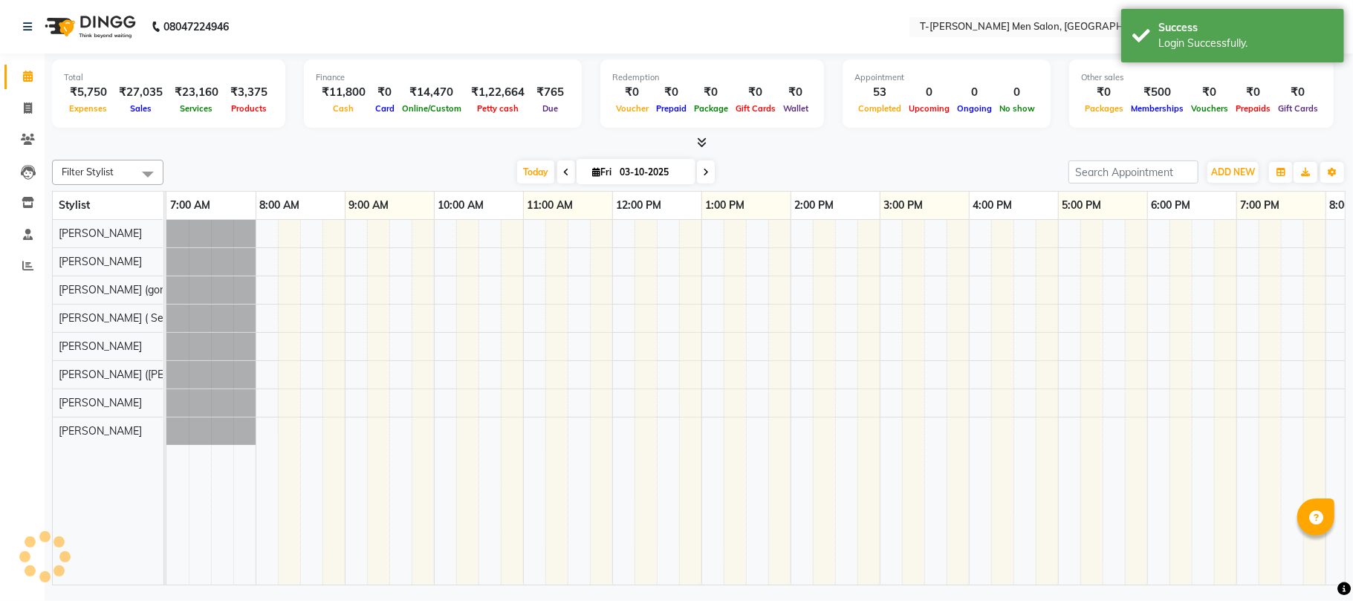
select select "en"
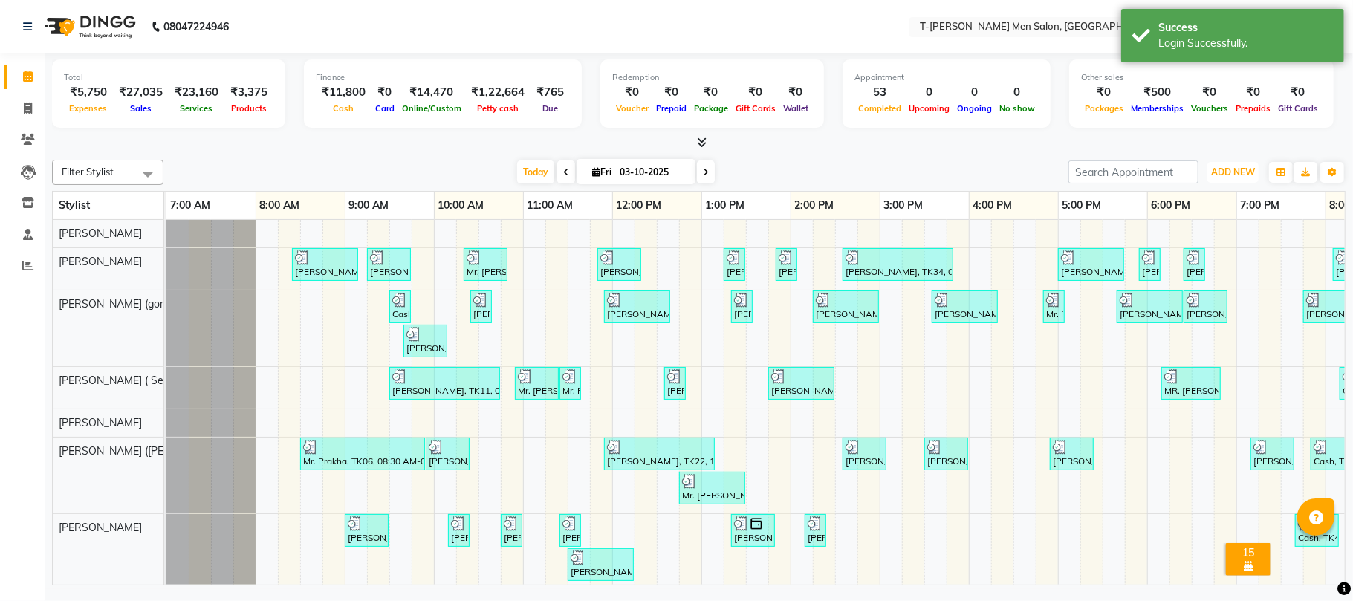
drag, startPoint x: 1226, startPoint y: 164, endPoint x: 1155, endPoint y: 250, distance: 111.3
click at [1226, 164] on button "ADD NEW Toggle Dropdown" at bounding box center [1233, 172] width 51 height 21
click at [1208, 244] on link "Add Expense" at bounding box center [1199, 239] width 117 height 19
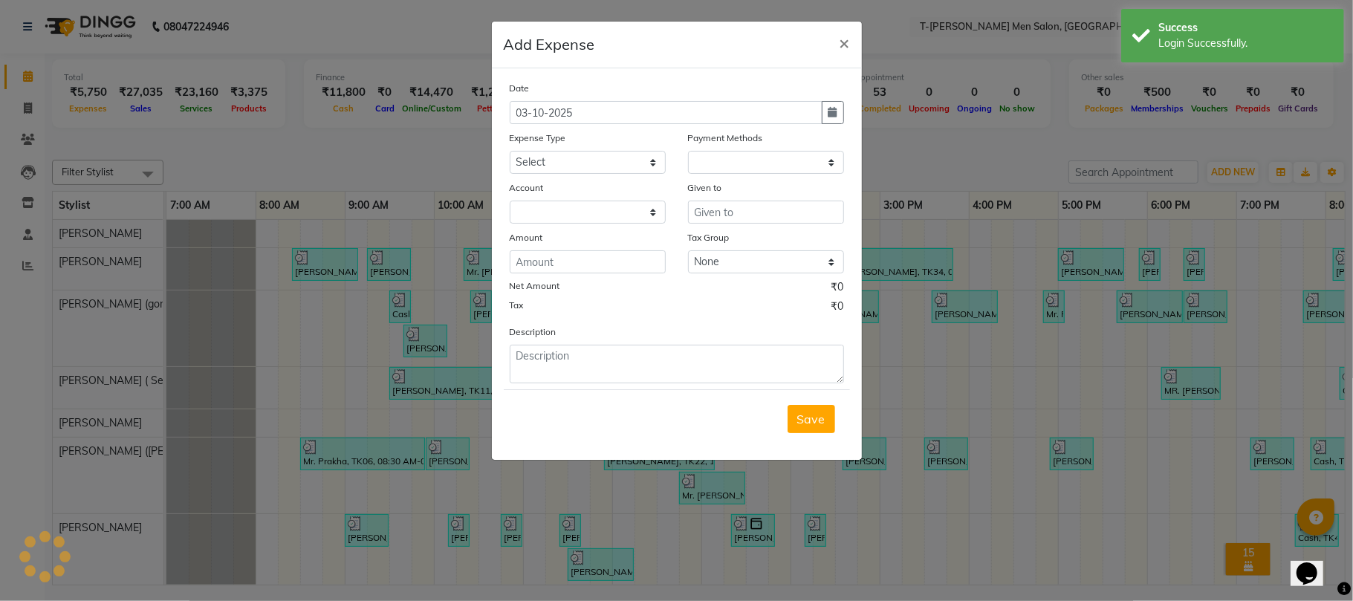
select select "1"
select select "3663"
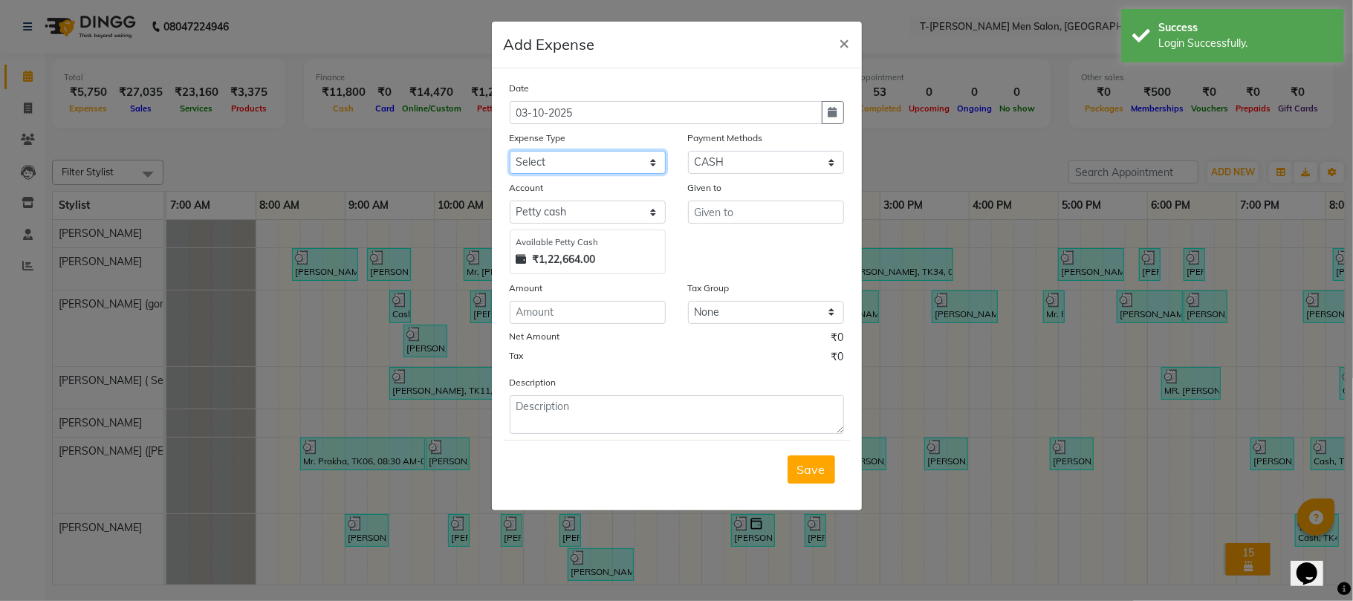
click at [617, 165] on select "Select Advance Salary Bank charges Bank Loan Intrest Recovery Car maintenance C…" at bounding box center [588, 162] width 156 height 23
select select "7417"
click at [510, 151] on select "Select Advance Salary Bank charges Bank Loan Intrest Recovery Car maintenance C…" at bounding box center [588, 162] width 156 height 23
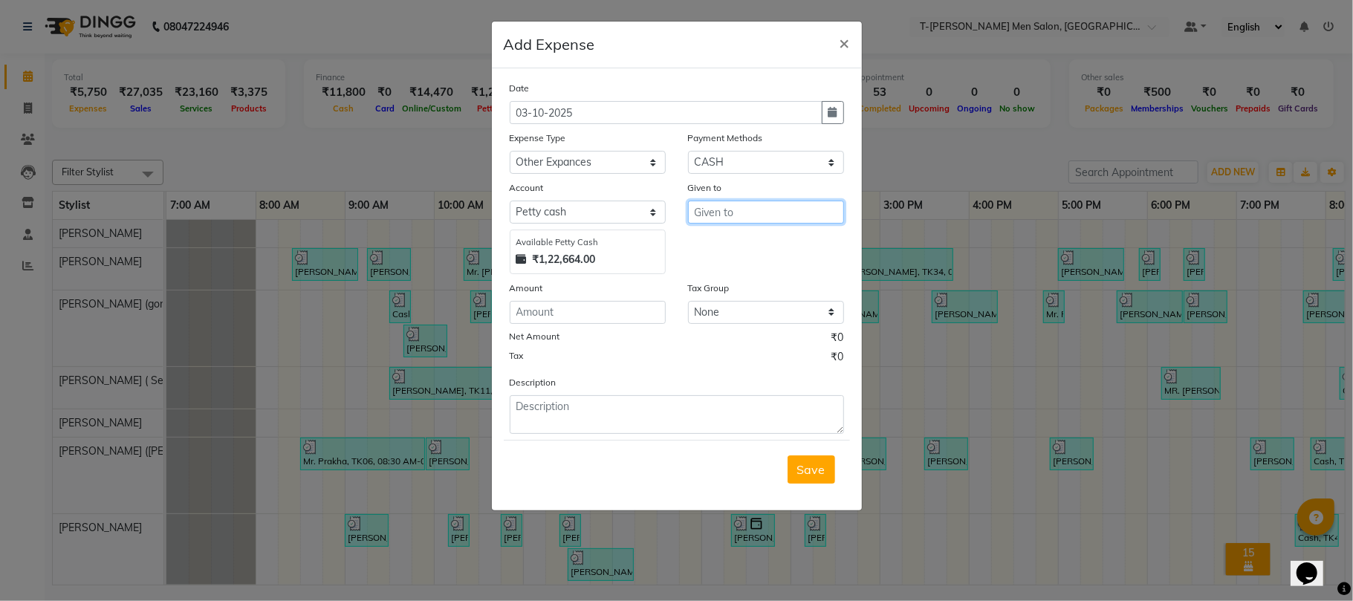
click at [723, 212] on input "text" at bounding box center [766, 212] width 156 height 23
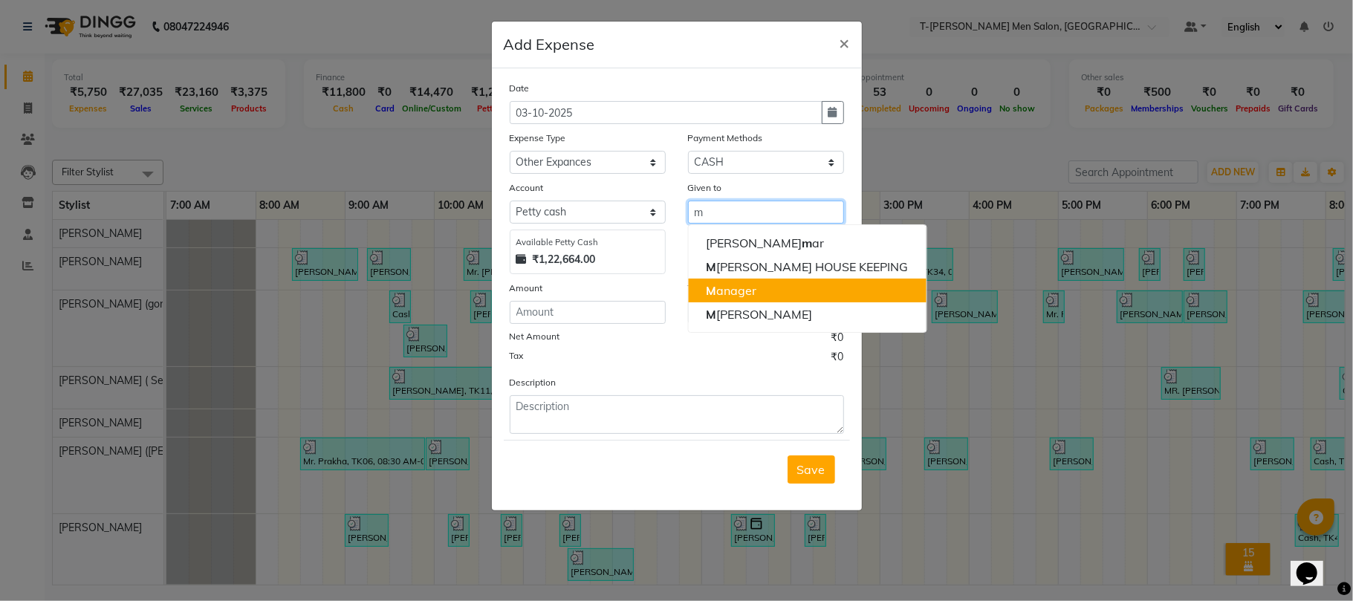
drag, startPoint x: 743, startPoint y: 288, endPoint x: 716, endPoint y: 291, distance: 26.9
click at [740, 288] on ngb-highlight "M anager" at bounding box center [731, 290] width 51 height 15
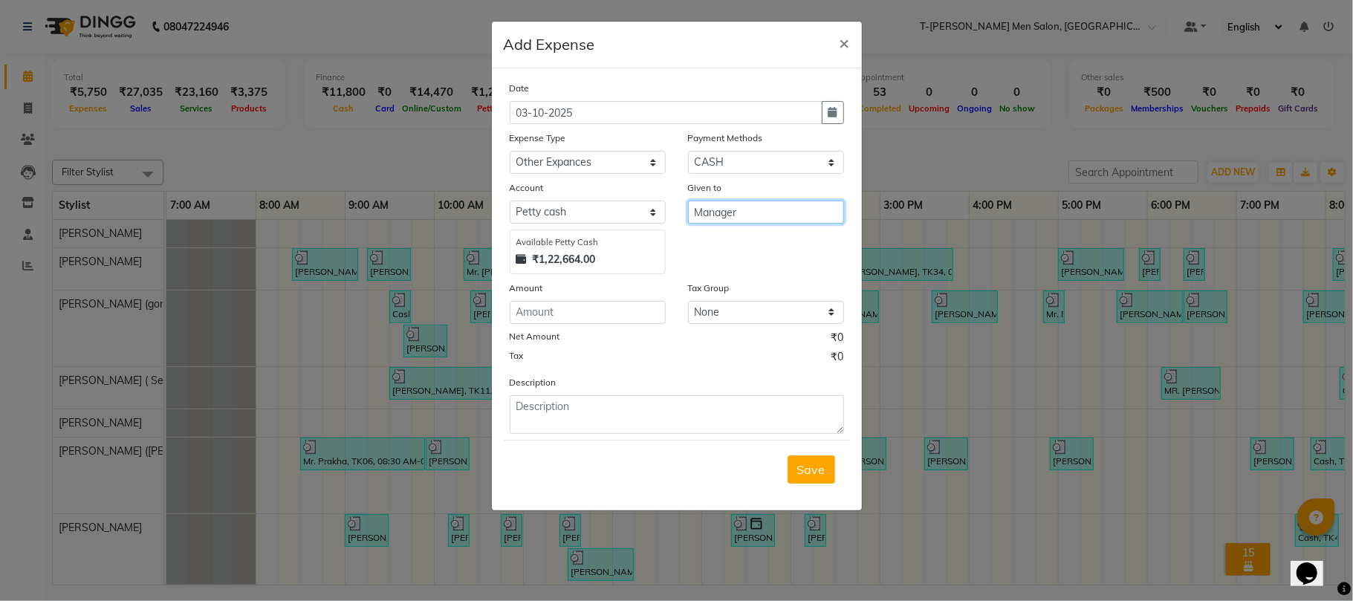
type input "Manager"
click at [651, 326] on div "Date 03-10-2025 Expense Type Select Advance Salary Bank charges Bank Loan Intre…" at bounding box center [677, 257] width 334 height 354
click at [649, 315] on input "number" at bounding box center [588, 312] width 156 height 23
type input "325"
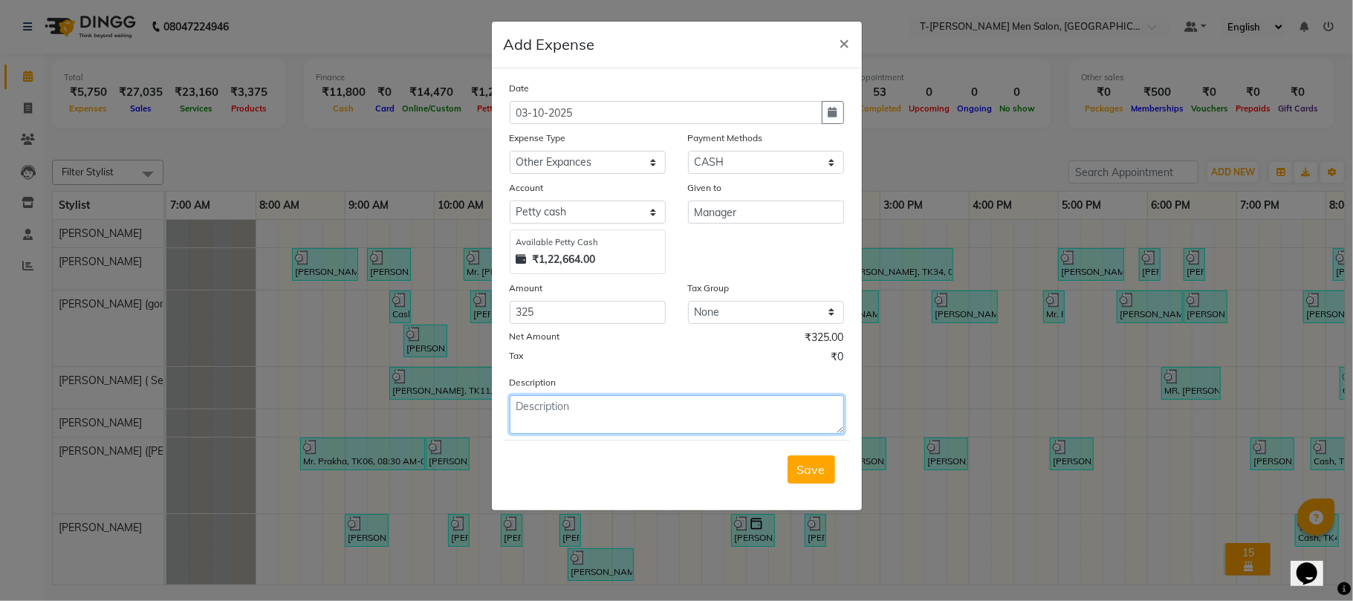
click at [598, 427] on textarea at bounding box center [677, 414] width 334 height 39
type textarea "Client Snacks"
click at [836, 477] on div "Save" at bounding box center [677, 469] width 346 height 59
click at [816, 476] on button "Save" at bounding box center [812, 470] width 48 height 28
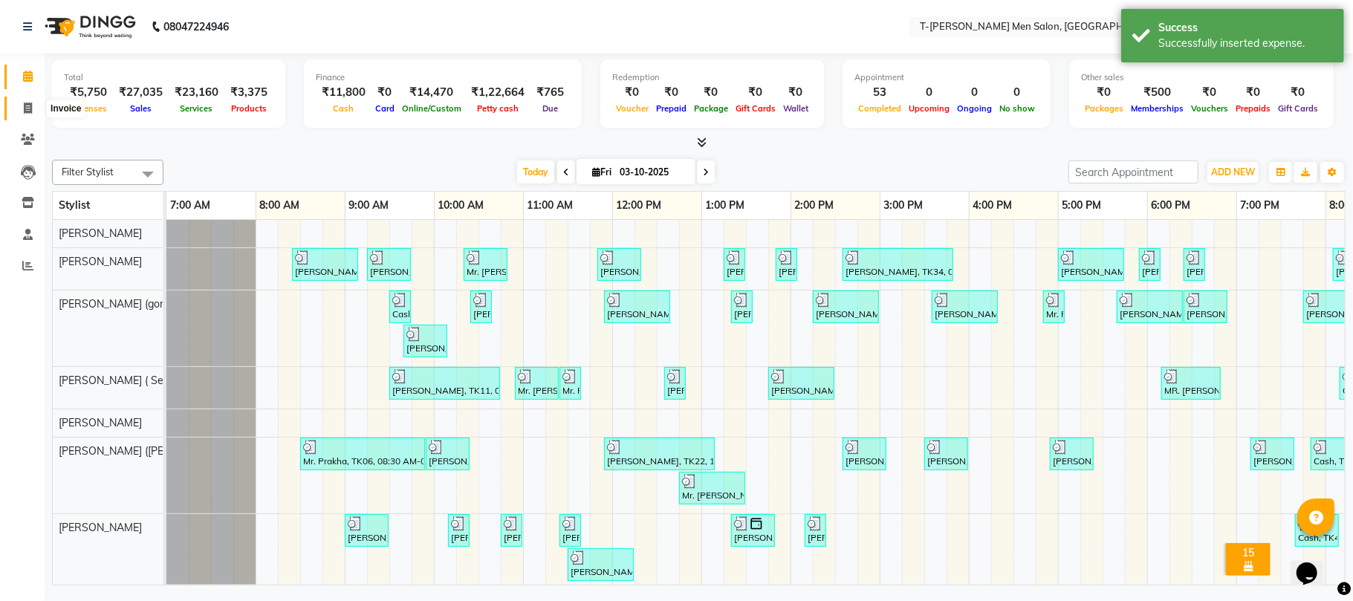
click at [22, 114] on span at bounding box center [28, 108] width 26 height 17
select select "service"
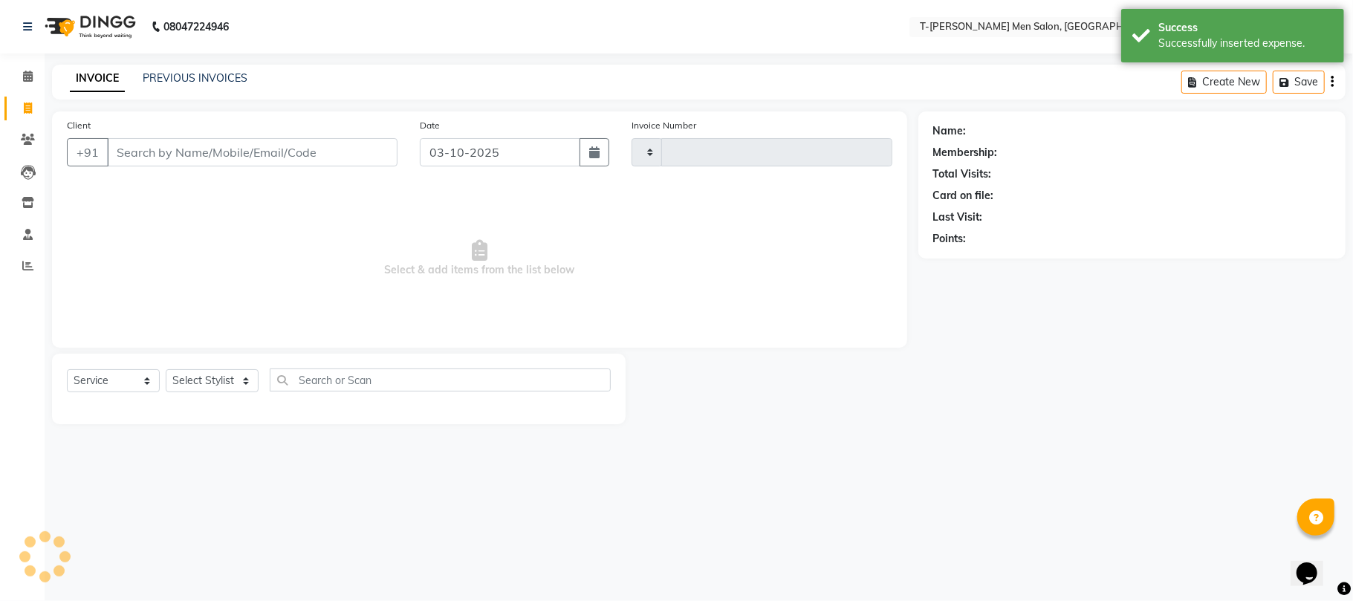
type input "6364"
select select "4816"
